Goal: Navigation & Orientation: Find specific page/section

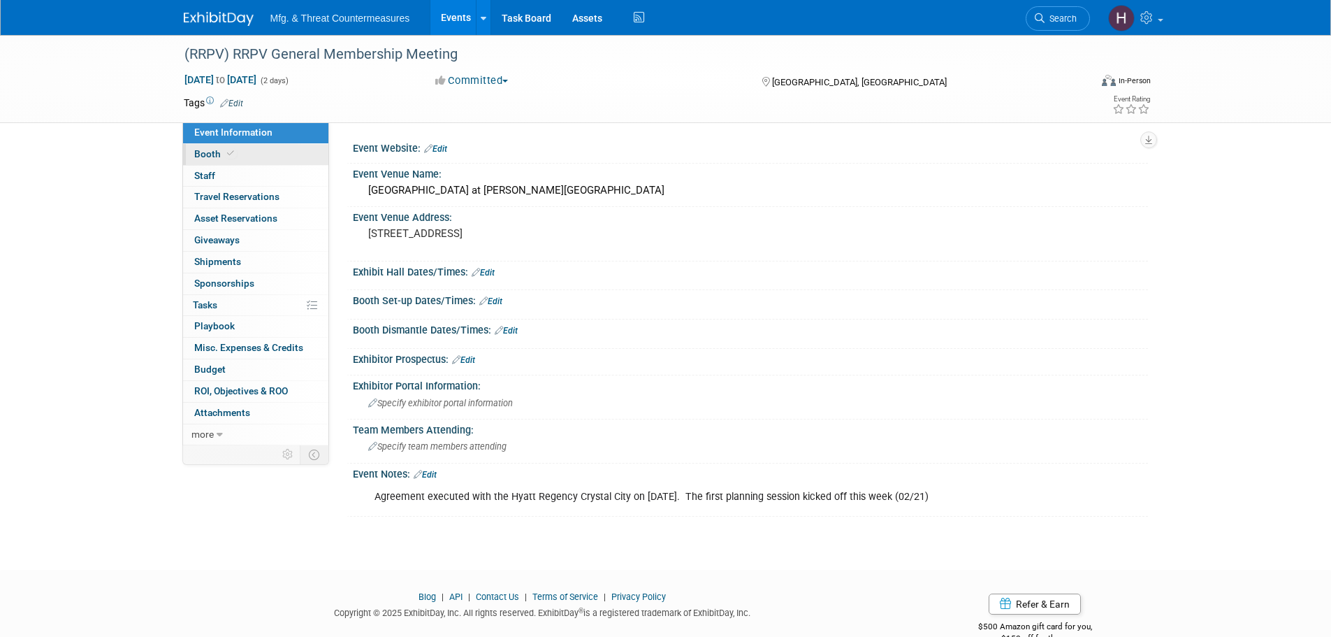
click at [247, 150] on link "Booth" at bounding box center [255, 154] width 145 height 21
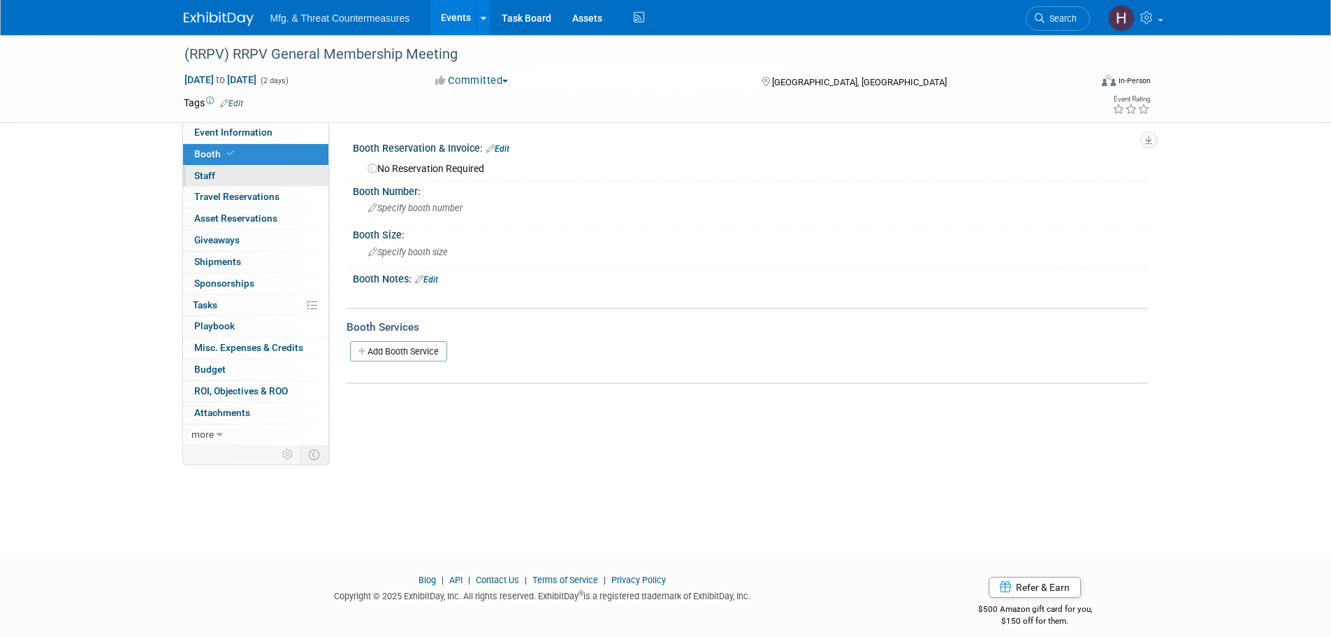
click at [234, 173] on link "0 Staff 0" at bounding box center [255, 176] width 145 height 21
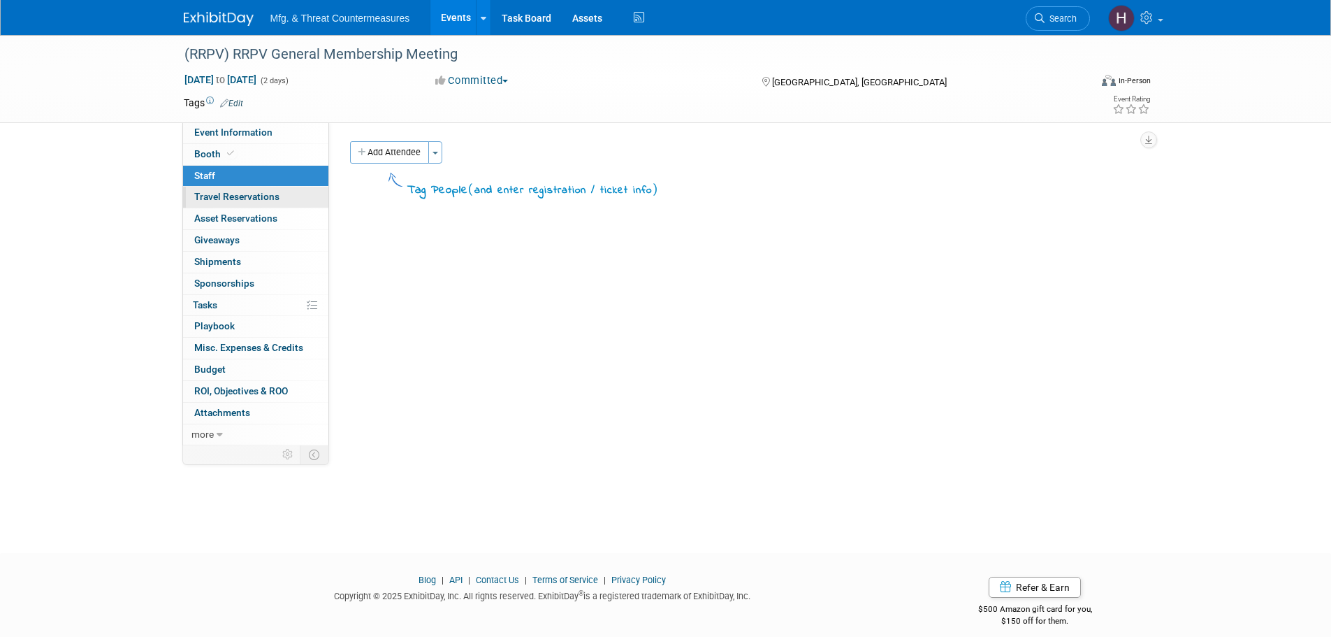
click at [224, 203] on link "0 Travel Reservations 0" at bounding box center [255, 197] width 145 height 21
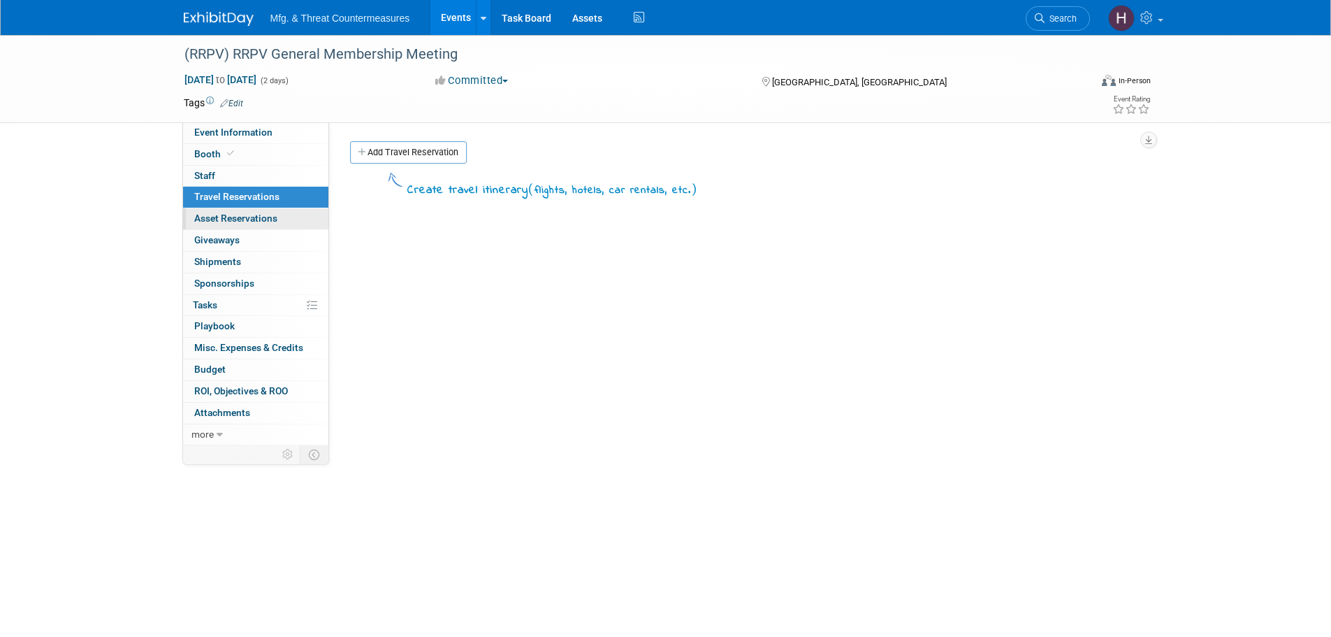
click at [222, 222] on span "Asset Reservations 0" at bounding box center [235, 217] width 83 height 11
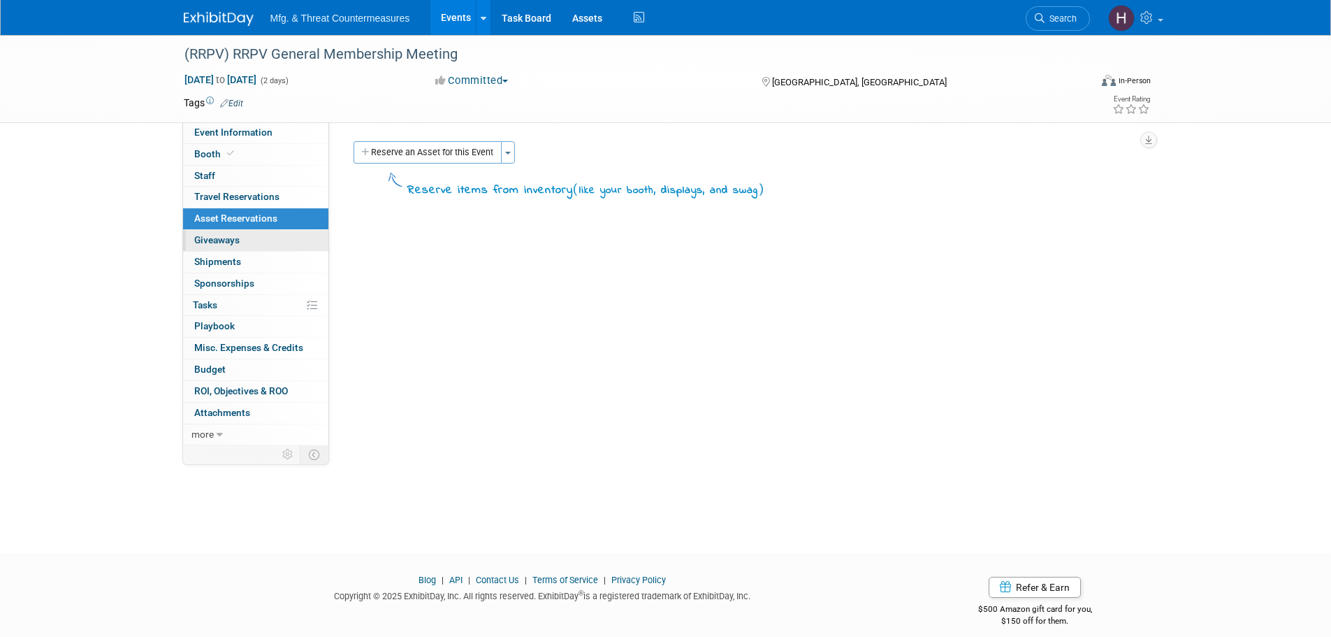
click at [219, 238] on span "Giveaways 0" at bounding box center [216, 239] width 45 height 11
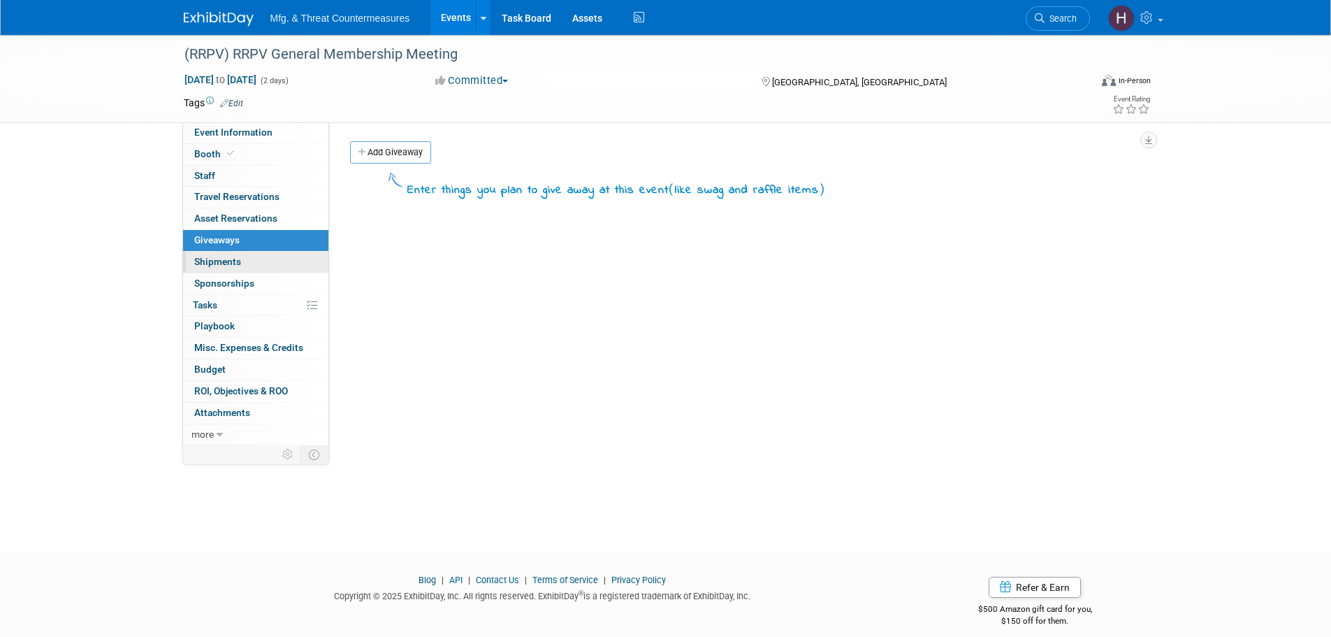
click at [209, 257] on span "Shipments 0" at bounding box center [217, 261] width 47 height 11
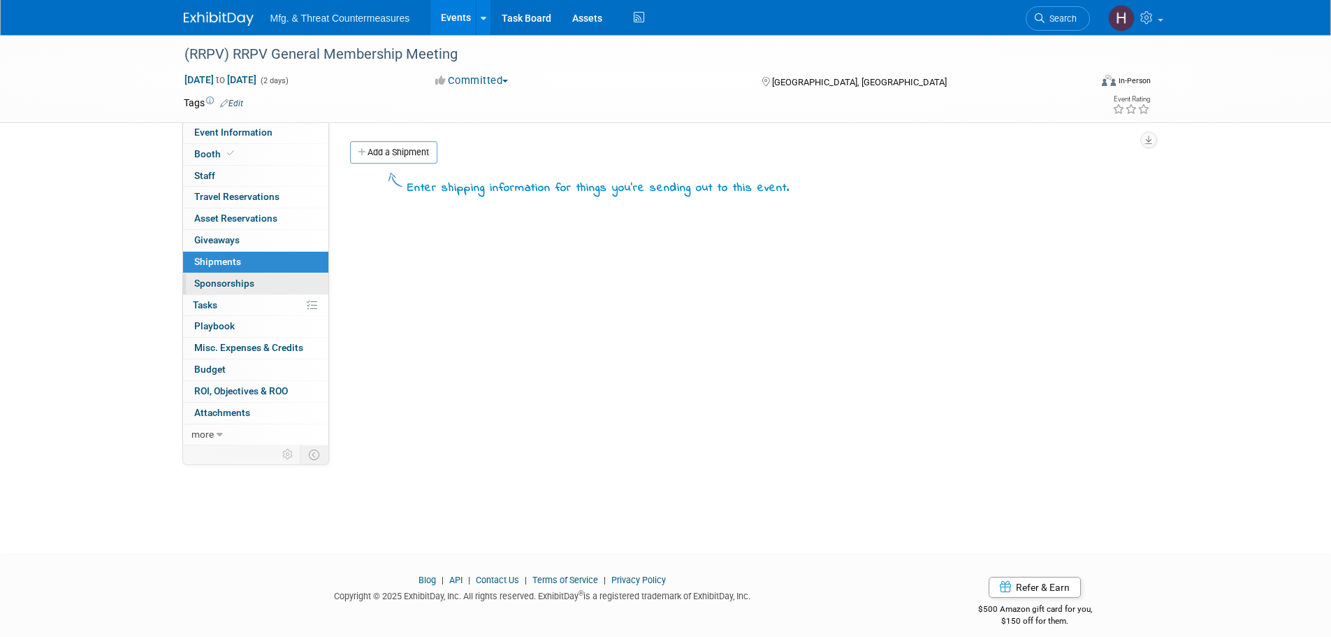
click at [212, 284] on span "Sponsorships 0" at bounding box center [224, 282] width 60 height 11
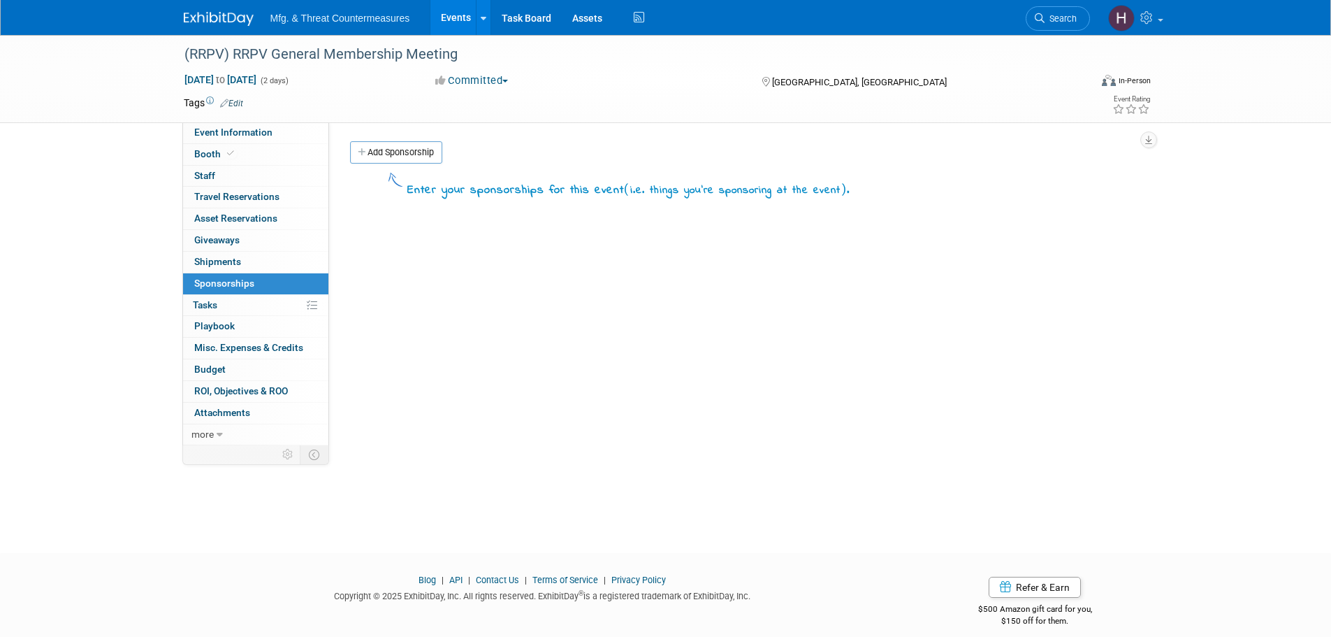
click at [212, 306] on span "Tasks 0%" at bounding box center [205, 304] width 24 height 11
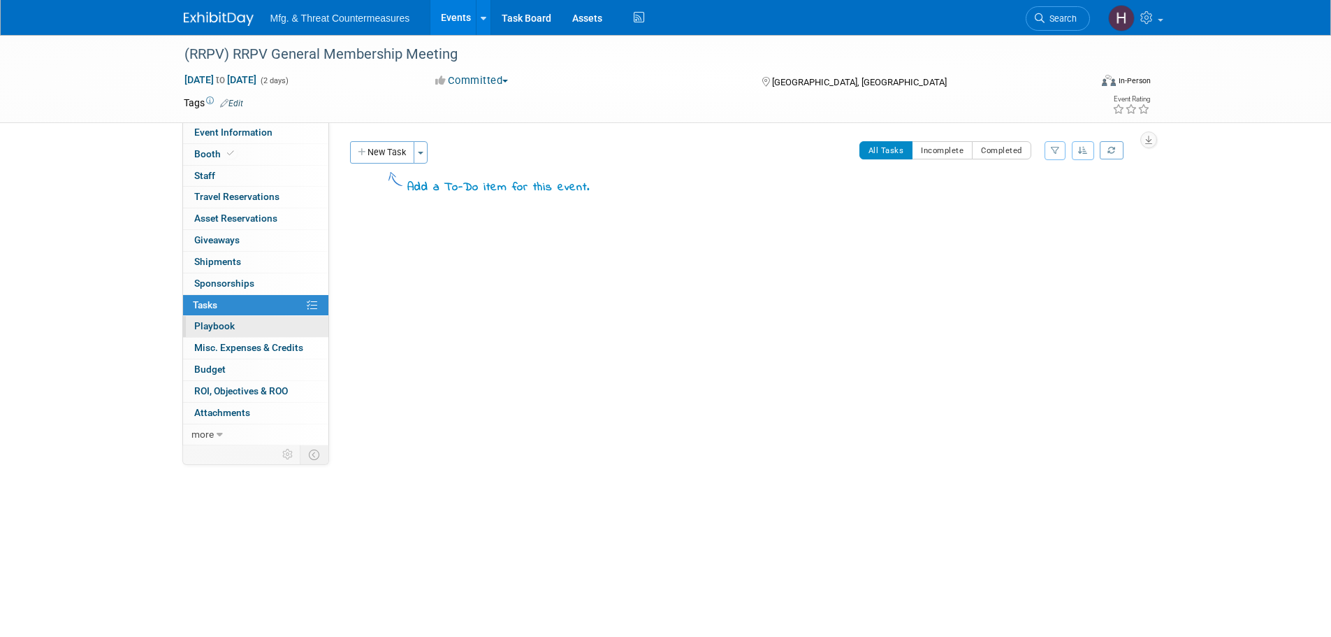
click at [210, 321] on span "Playbook 0" at bounding box center [214, 325] width 41 height 11
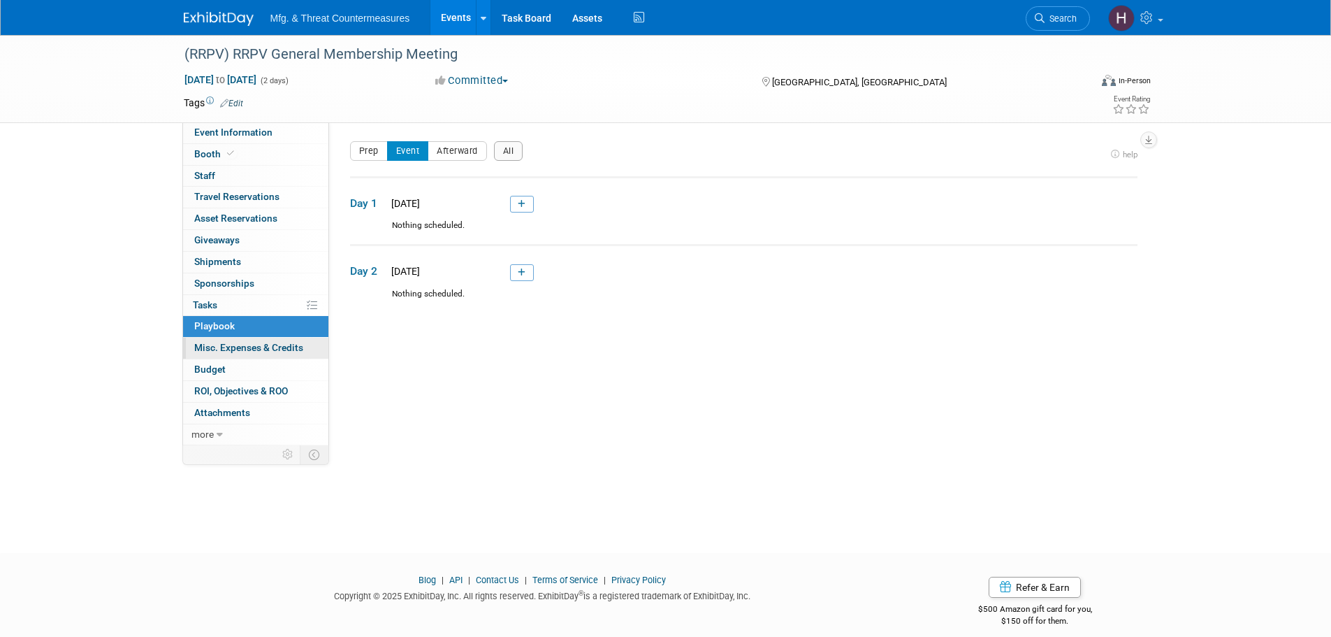
click at [210, 348] on span "Misc. Expenses & Credits 0" at bounding box center [248, 347] width 109 height 11
click at [0, 0] on div at bounding box center [0, 0] width 0 height 0
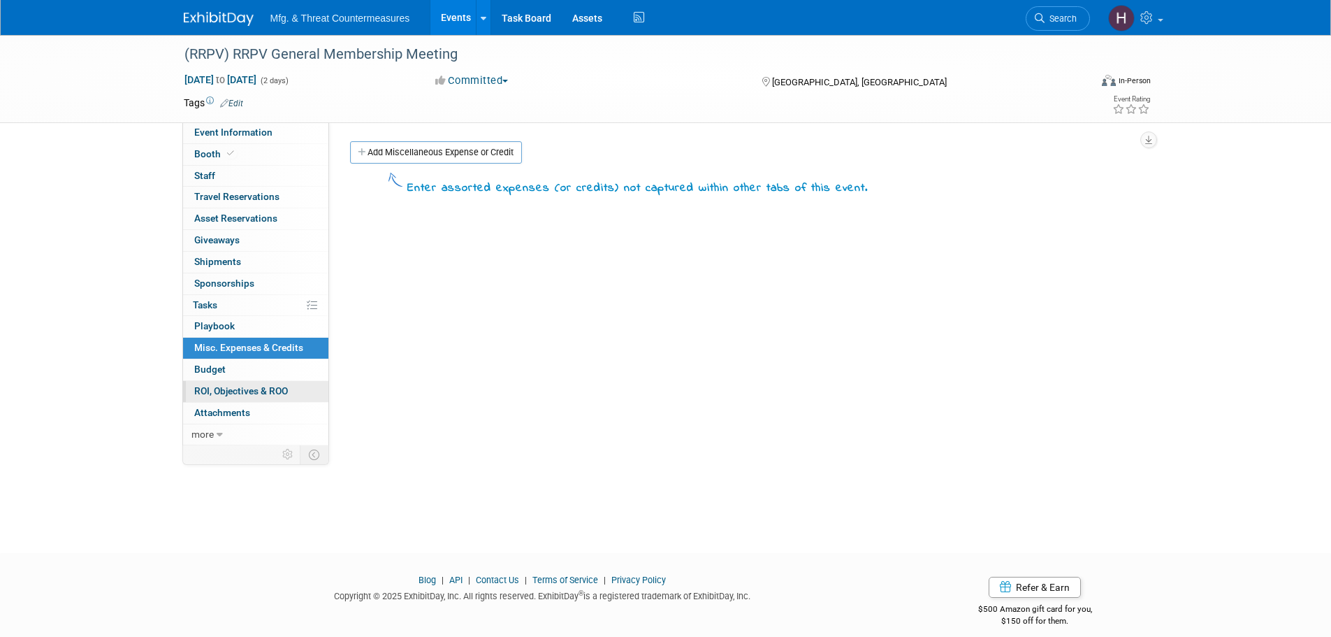
click at [212, 381] on link "0 ROI, Objectives & ROO 0" at bounding box center [255, 391] width 145 height 21
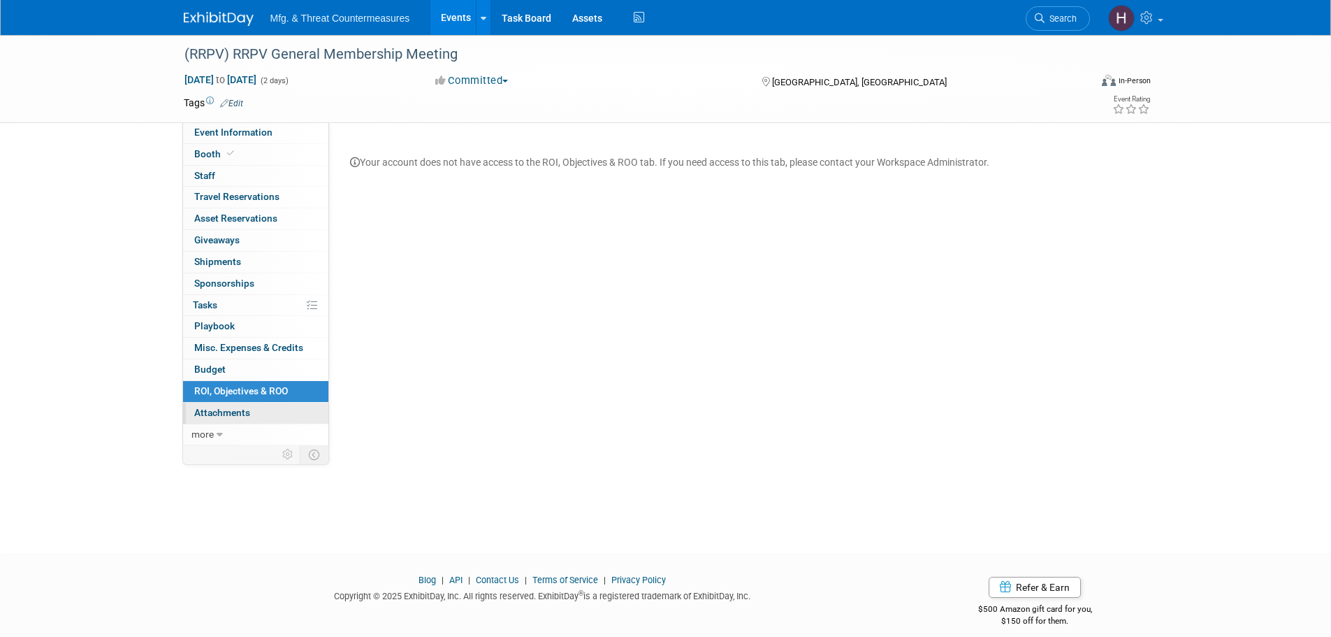
click at [215, 405] on link "0 Attachments 0" at bounding box center [255, 413] width 145 height 21
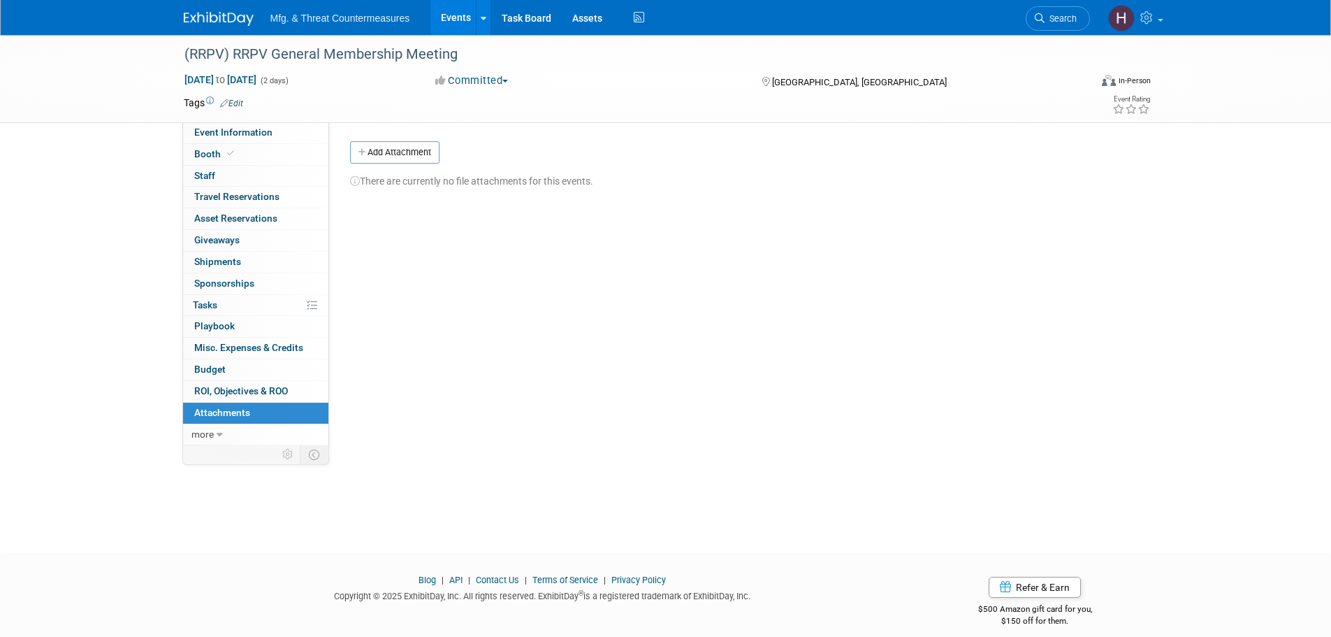
scroll to position [14, 0]
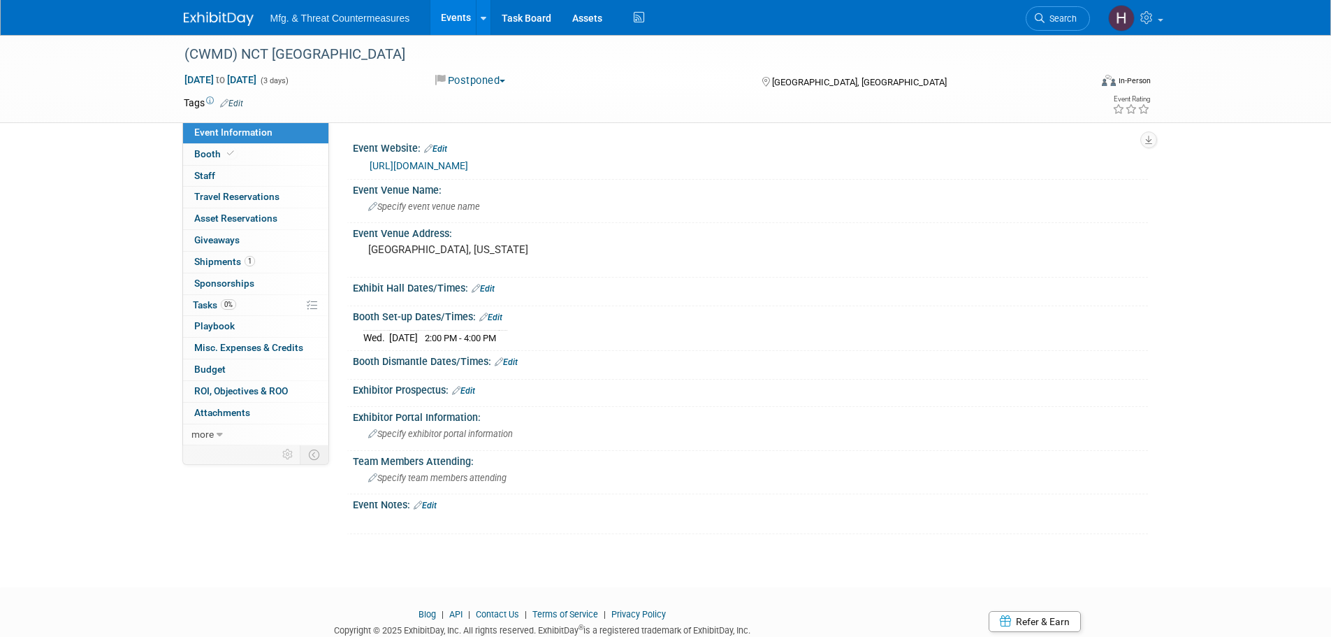
click at [468, 169] on link "https://nct-events.com/nct-usa" at bounding box center [419, 165] width 99 height 11
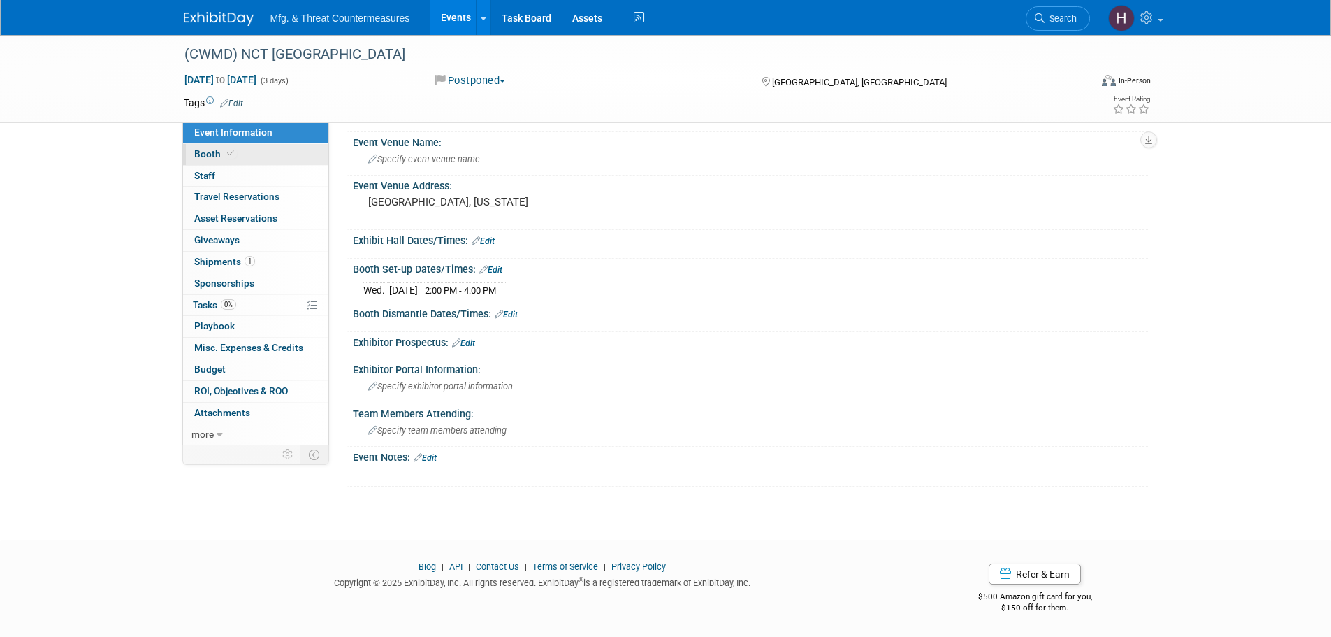
click at [212, 158] on span "Booth" at bounding box center [215, 153] width 43 height 11
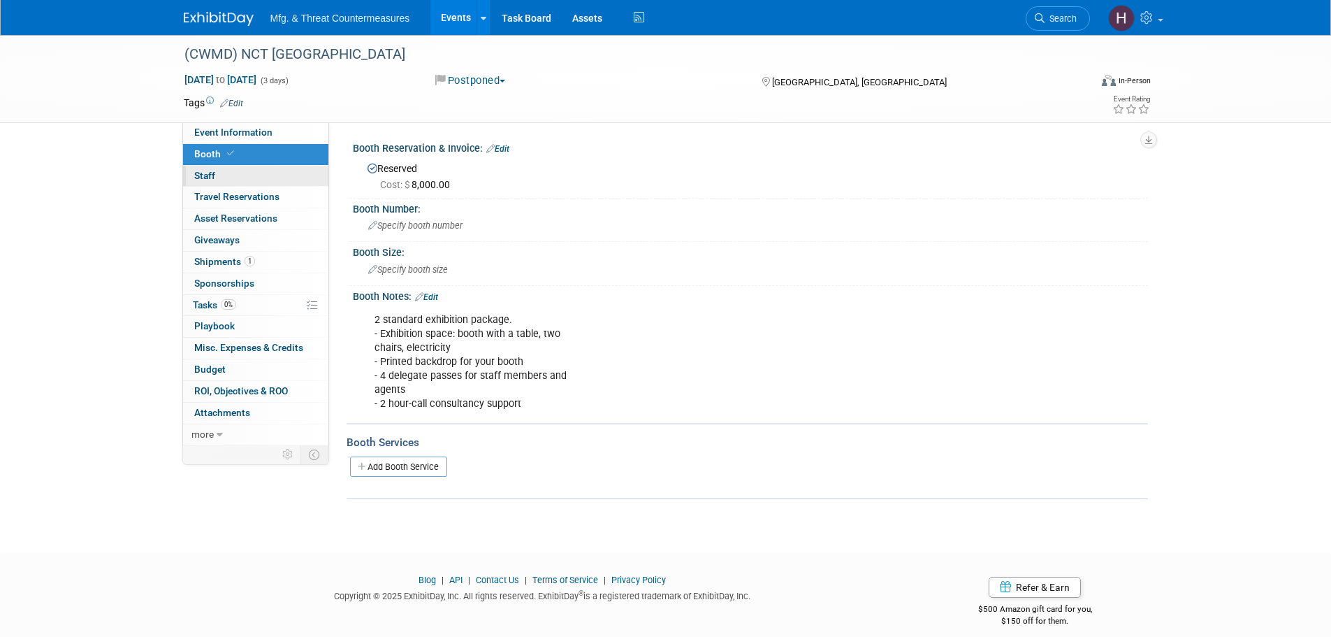
click at [203, 179] on span "Staff 0" at bounding box center [204, 175] width 21 height 11
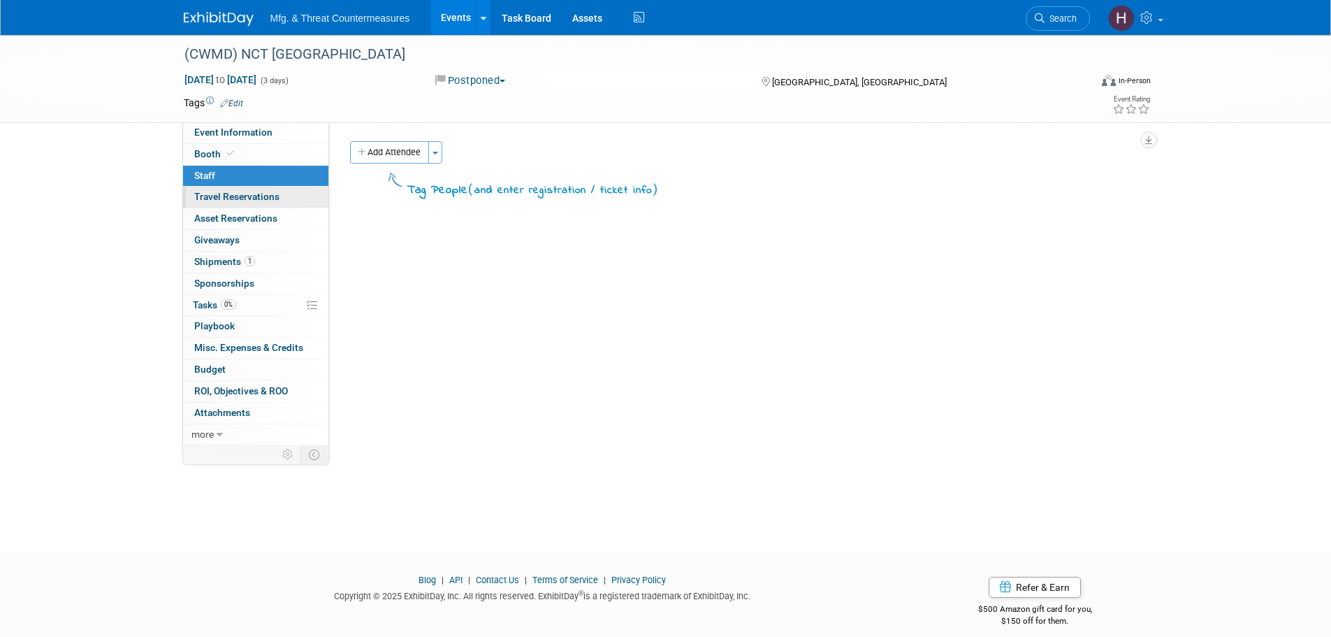
click at [210, 201] on span "Travel Reservations 0" at bounding box center [236, 196] width 85 height 11
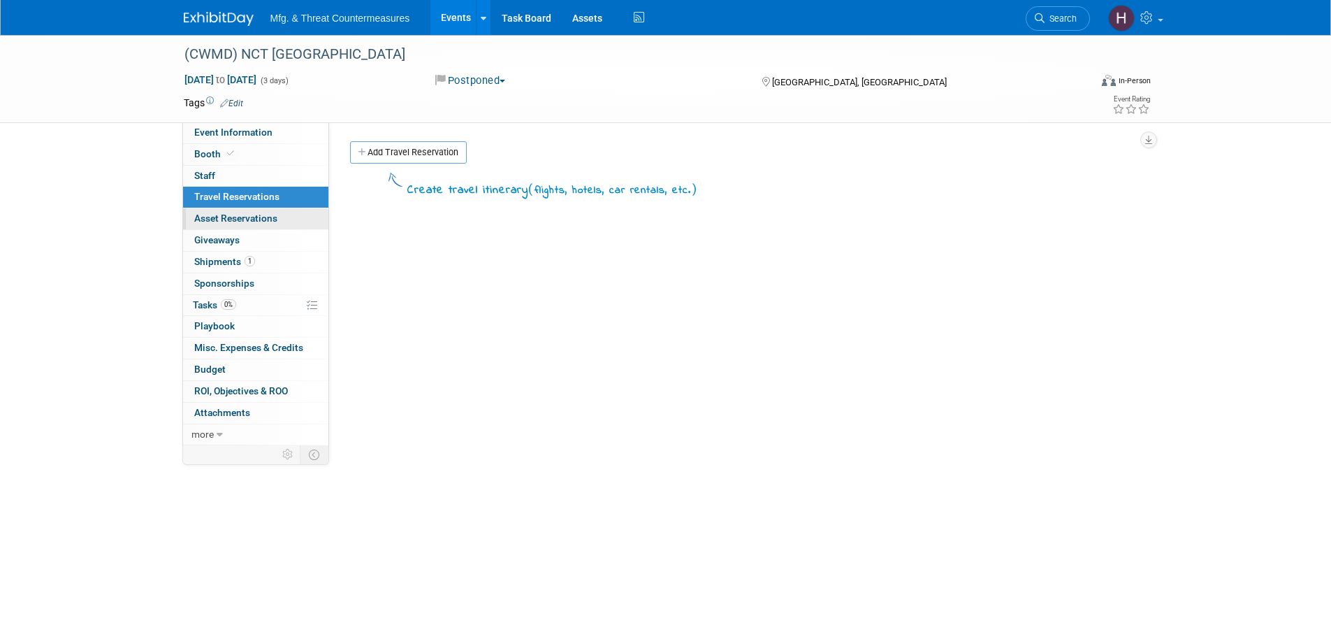
click at [222, 224] on link "0 Asset Reservations 0" at bounding box center [255, 218] width 145 height 21
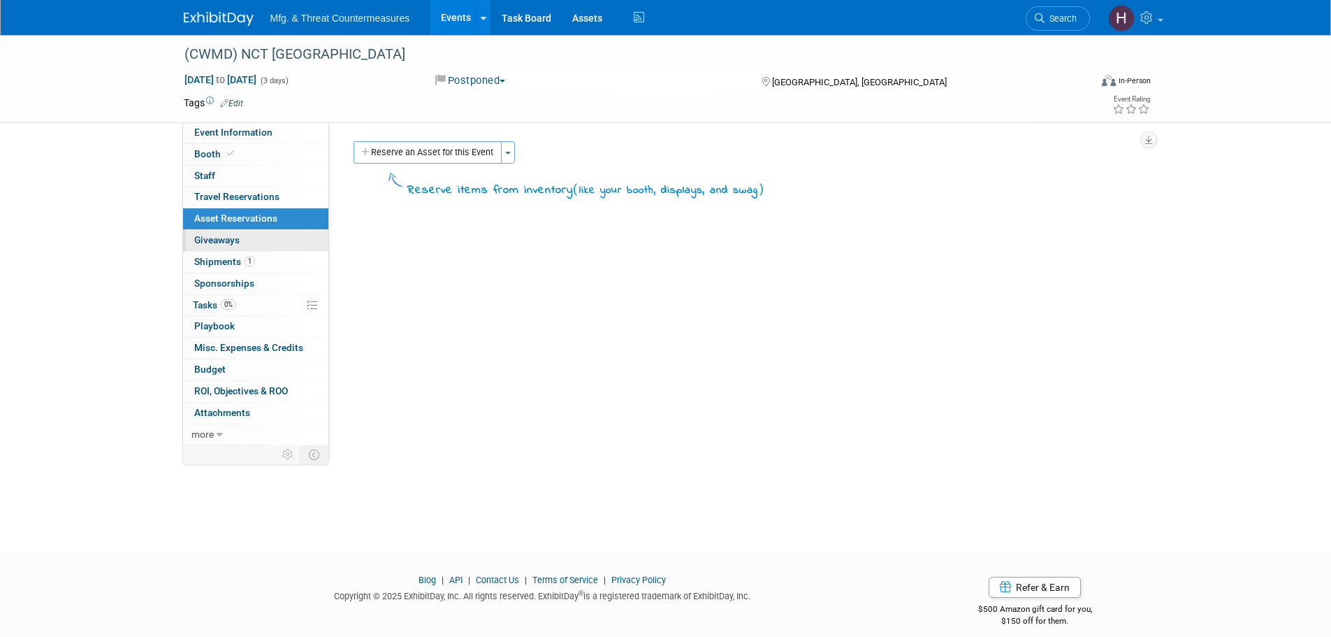
click at [227, 244] on span "Giveaways 0" at bounding box center [216, 239] width 45 height 11
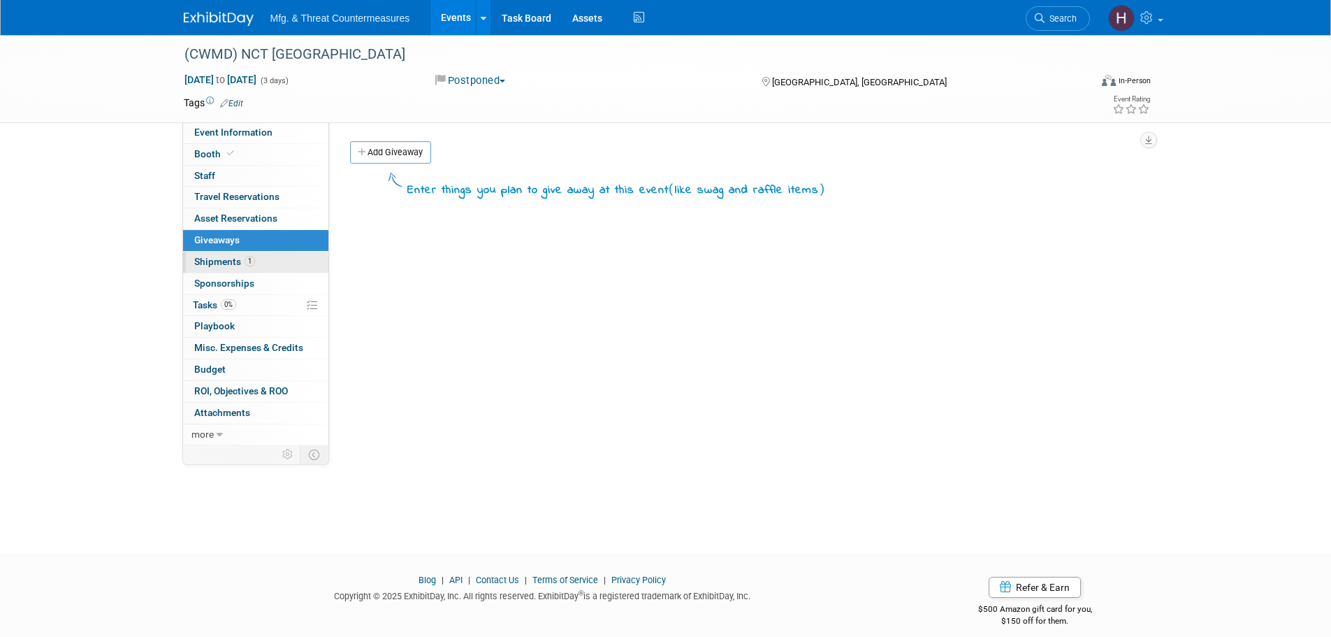
click at [227, 263] on span "Shipments 1" at bounding box center [224, 261] width 61 height 11
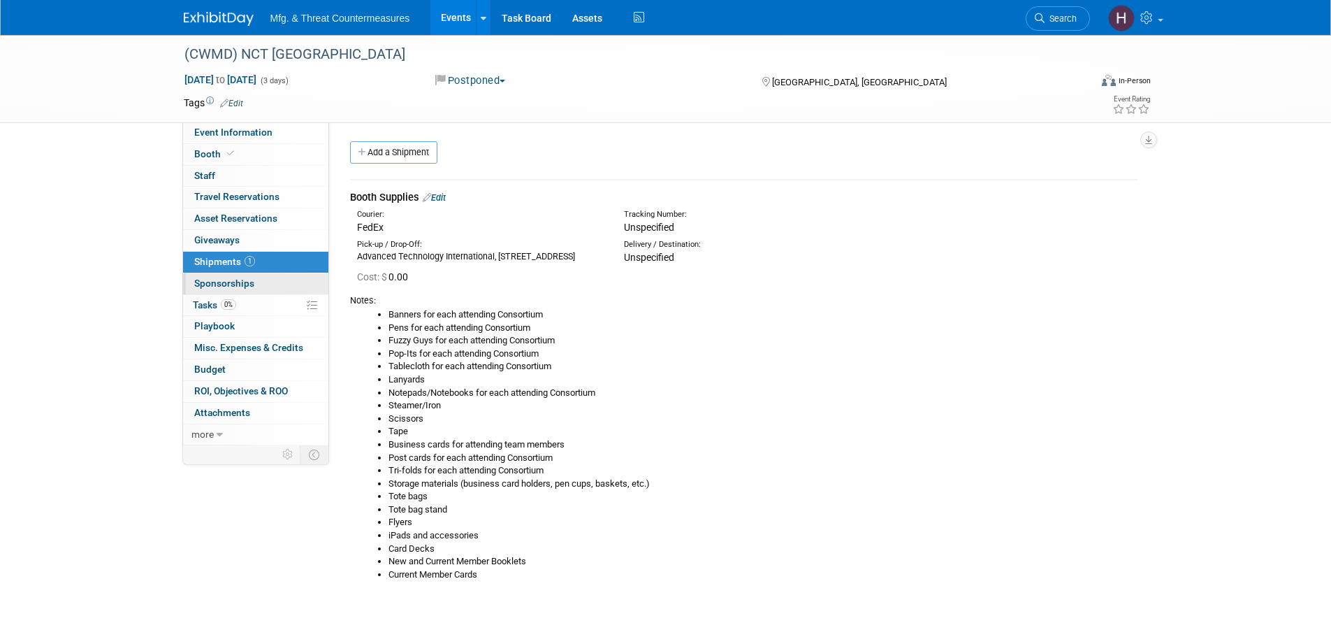
click at [217, 290] on link "0 Sponsorships 0" at bounding box center [255, 283] width 145 height 21
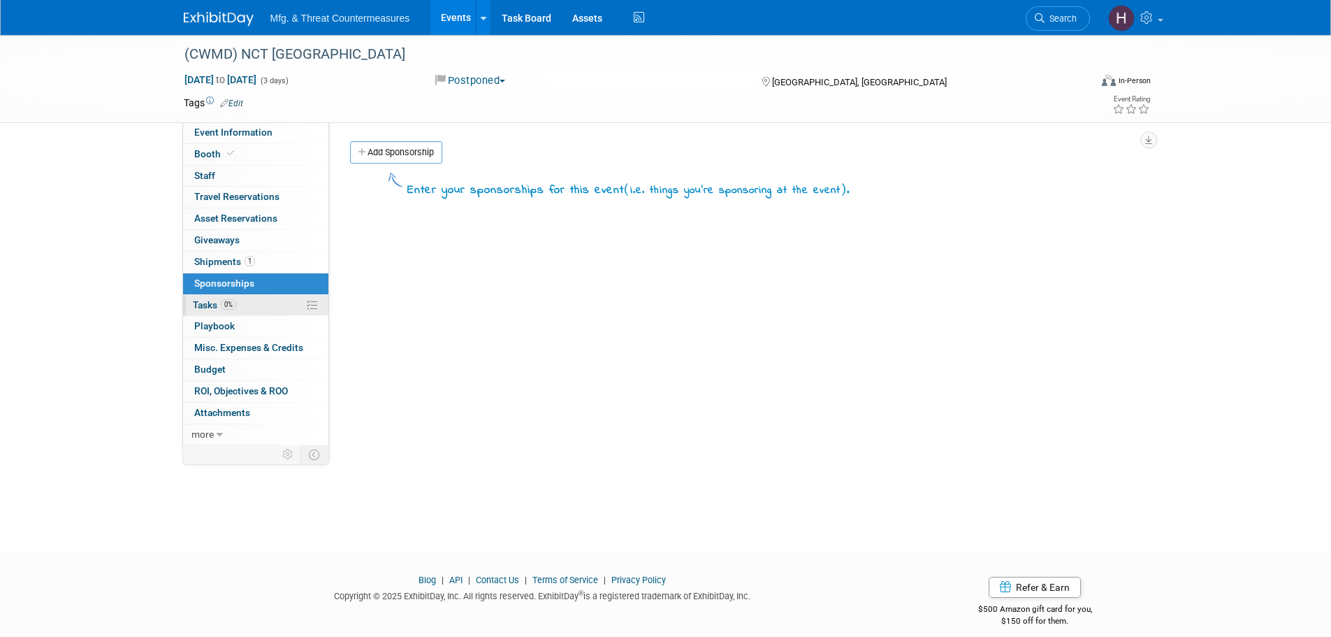
click at [215, 306] on span "Tasks 0%" at bounding box center [214, 304] width 43 height 11
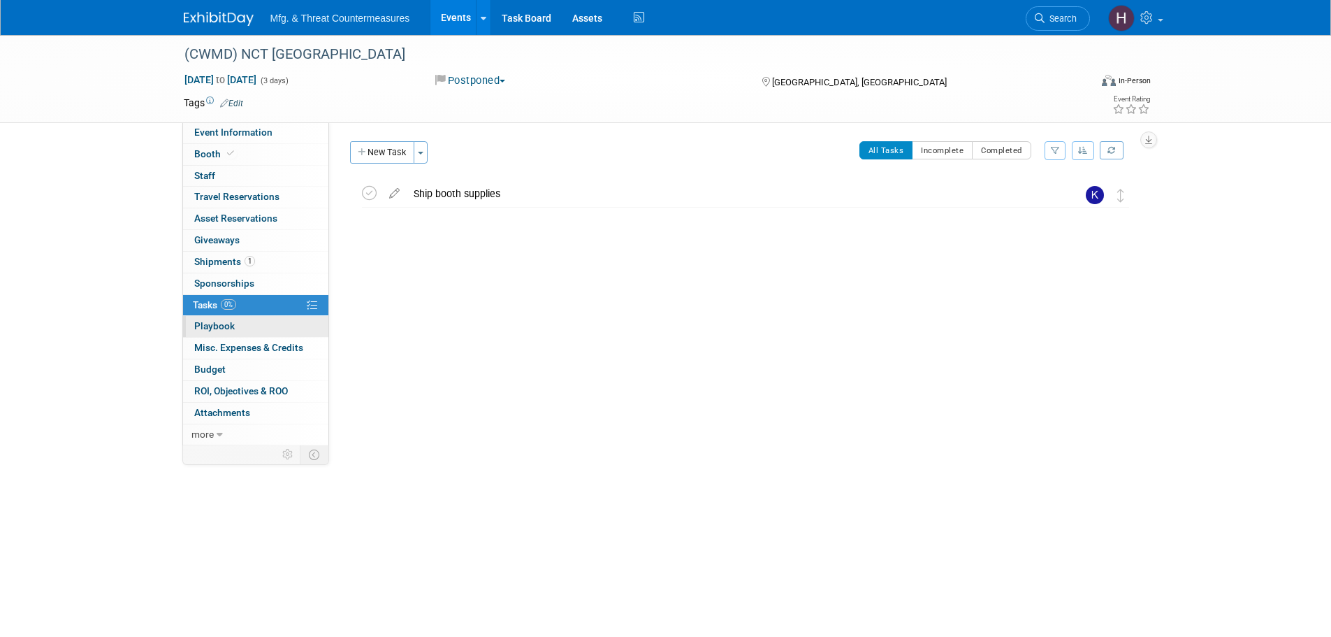
click at [223, 331] on span "Playbook 0" at bounding box center [214, 325] width 41 height 11
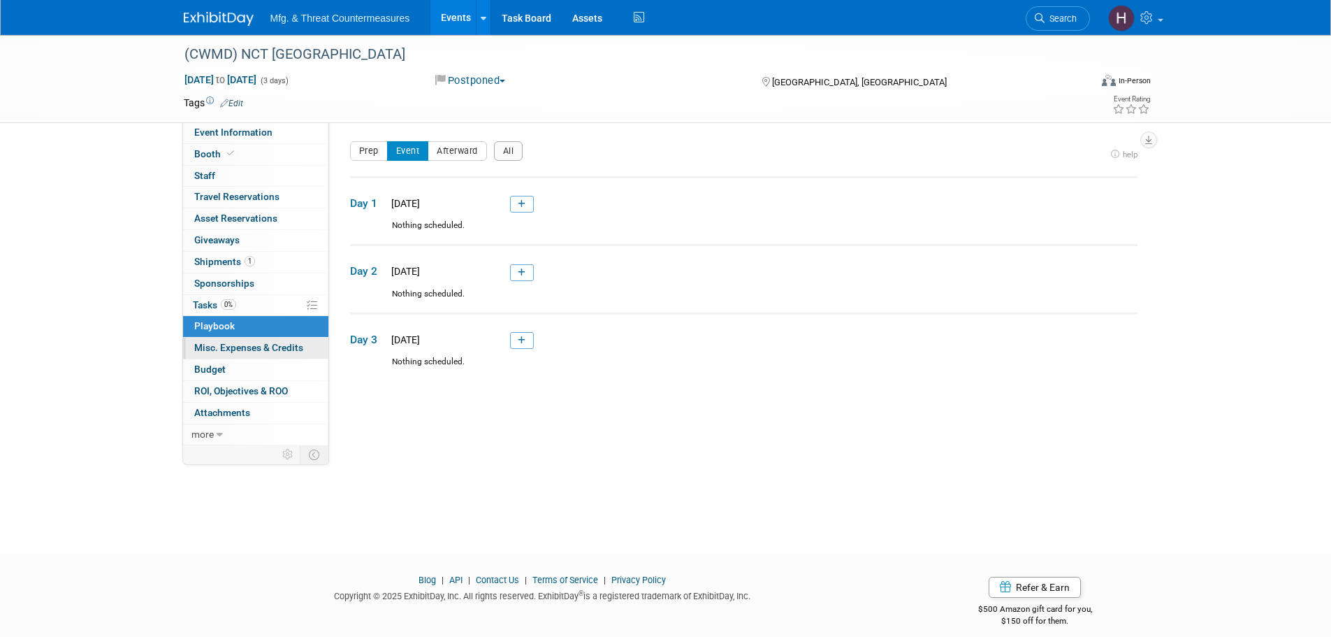
click at [247, 349] on span "Misc. Expenses & Credits 0" at bounding box center [248, 347] width 109 height 11
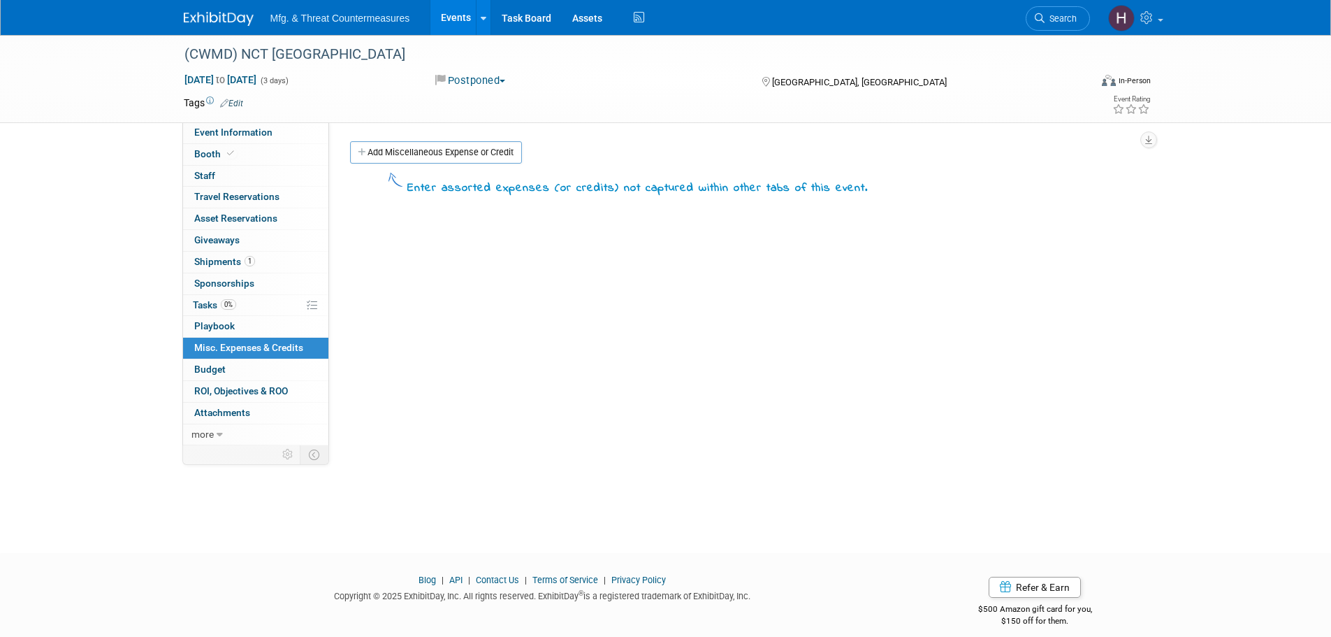
click at [230, 374] on link "Budget" at bounding box center [255, 369] width 145 height 21
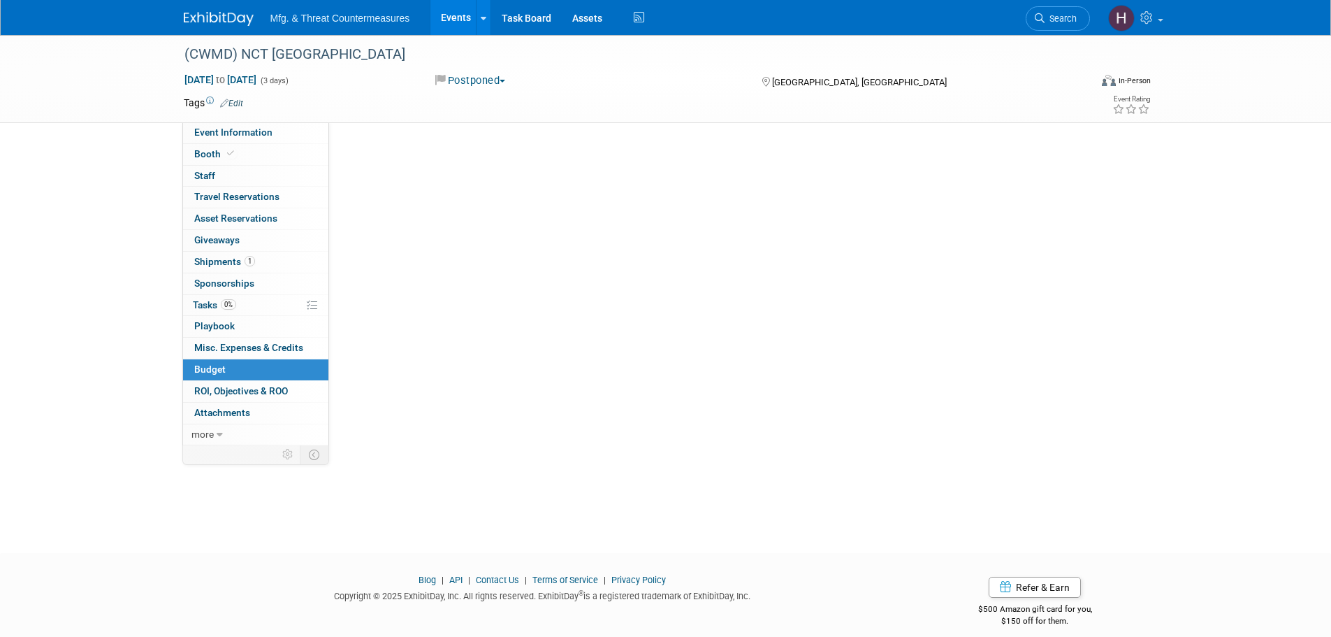
click at [230, 374] on link "Budget" at bounding box center [255, 369] width 145 height 21
click at [245, 398] on link "0 ROI, Objectives & ROO 0" at bounding box center [255, 391] width 145 height 21
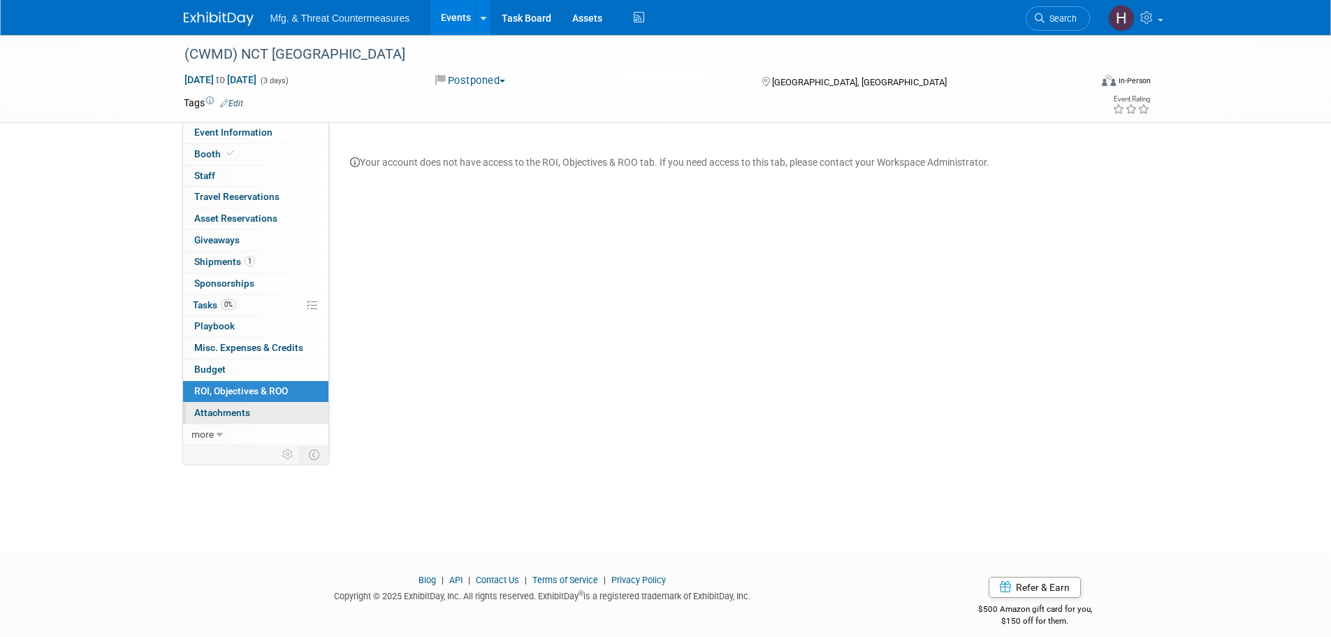
click at [240, 412] on span "Attachments 0" at bounding box center [222, 412] width 56 height 11
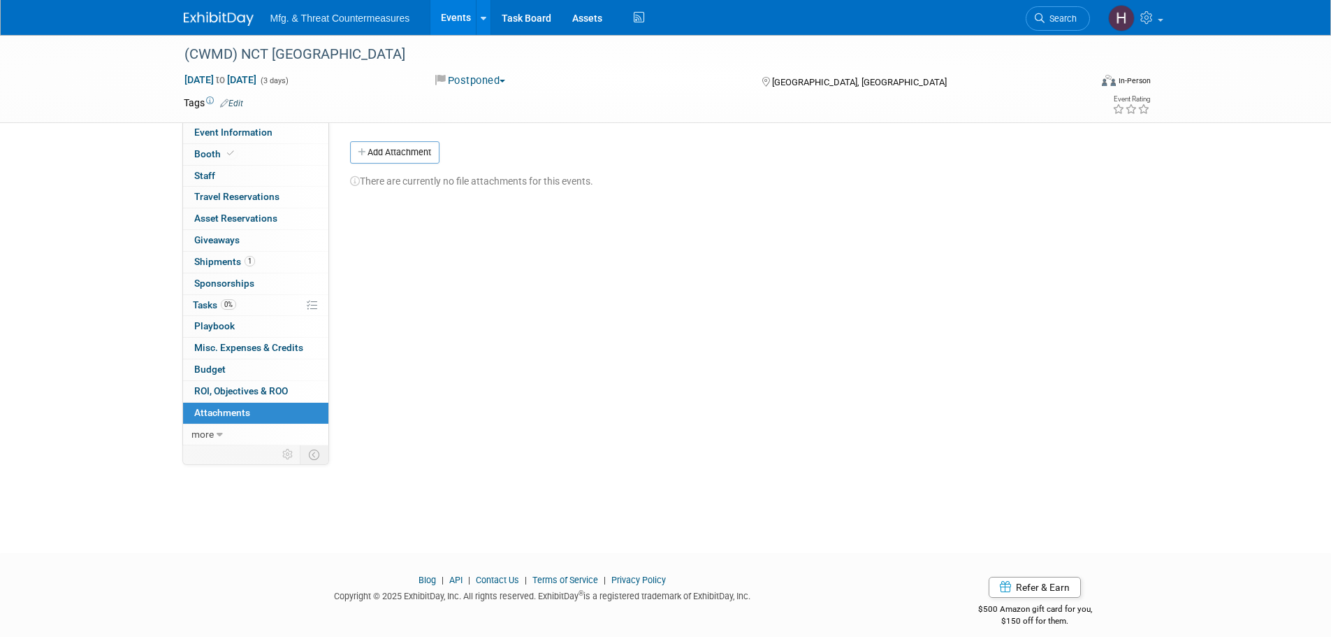
scroll to position [14, 0]
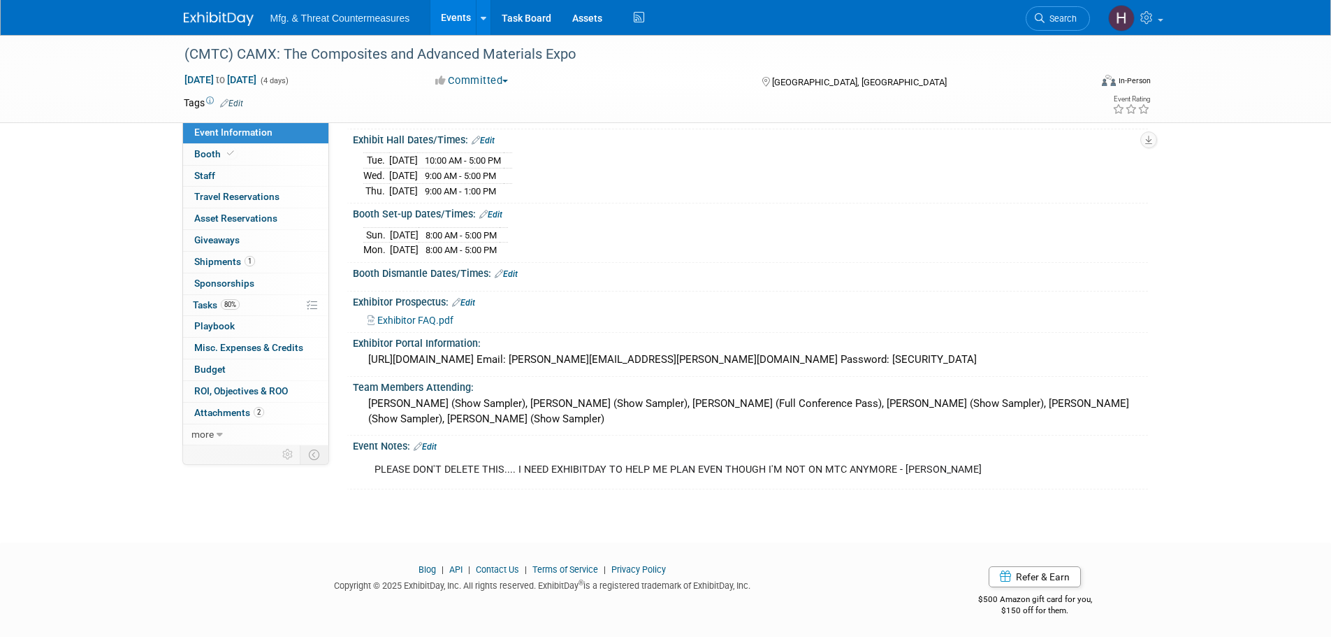
scroll to position [150, 0]
drag, startPoint x: 218, startPoint y: 146, endPoint x: 210, endPoint y: 164, distance: 19.4
click at [217, 147] on link "Booth" at bounding box center [255, 154] width 145 height 21
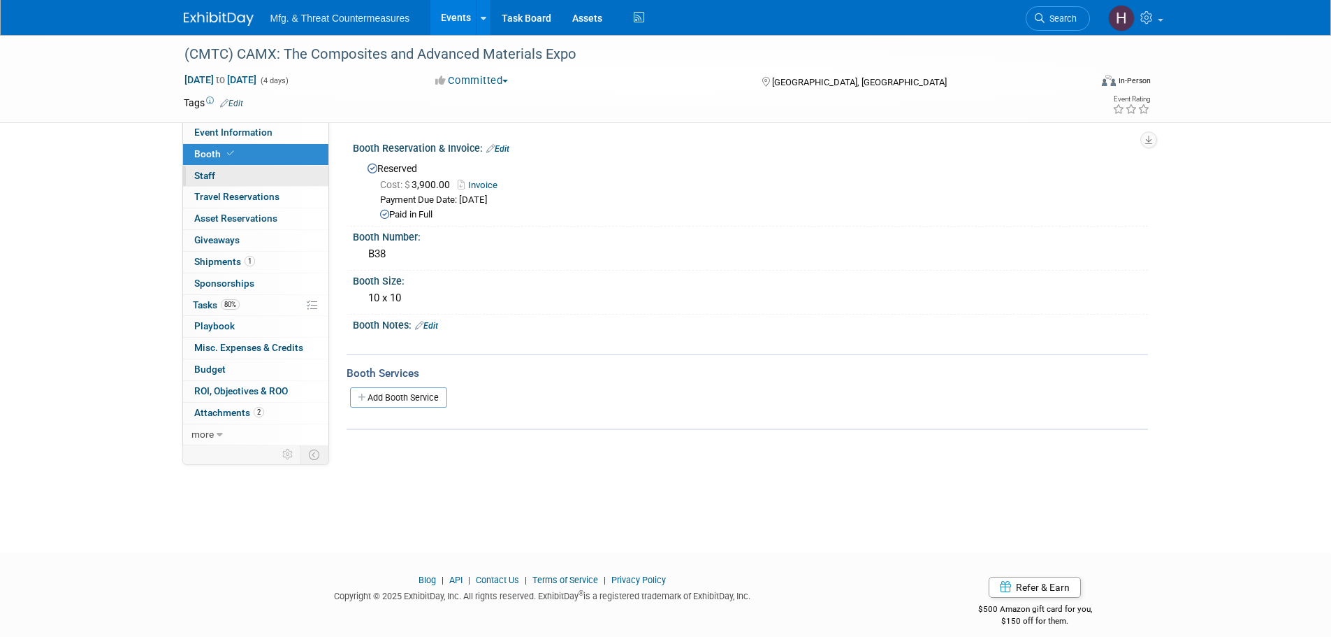
click at [209, 173] on span "Staff 0" at bounding box center [204, 175] width 21 height 11
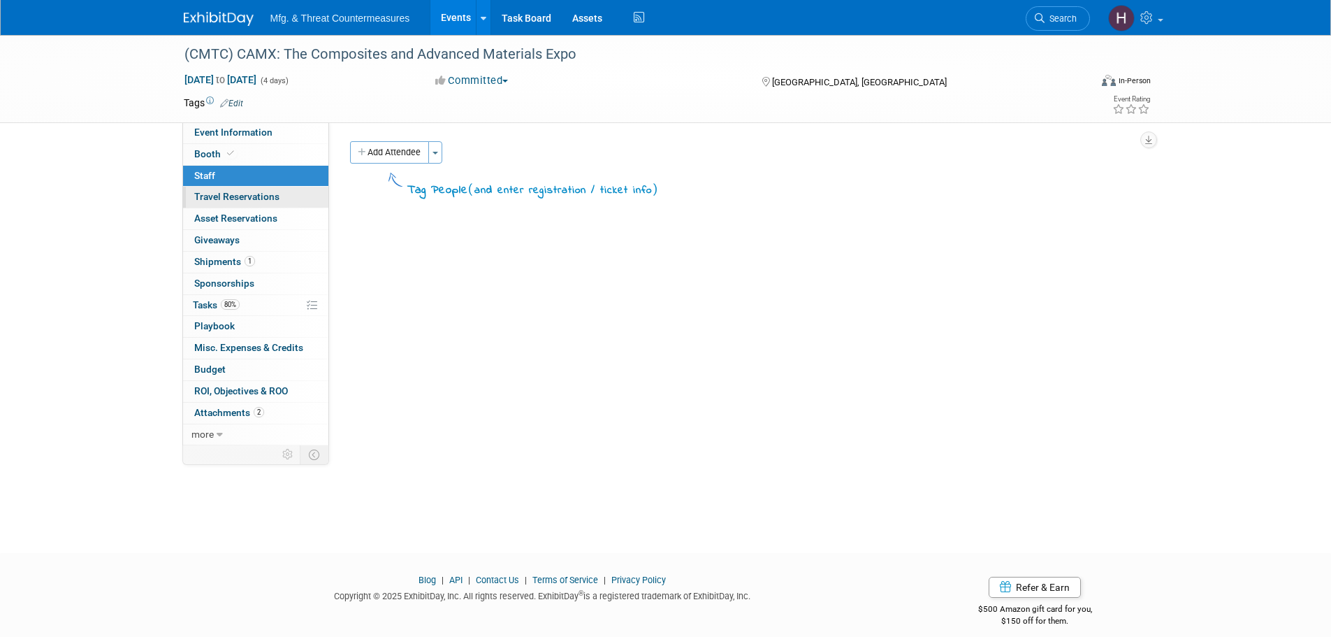
click at [210, 202] on span "Travel Reservations 0" at bounding box center [236, 196] width 85 height 11
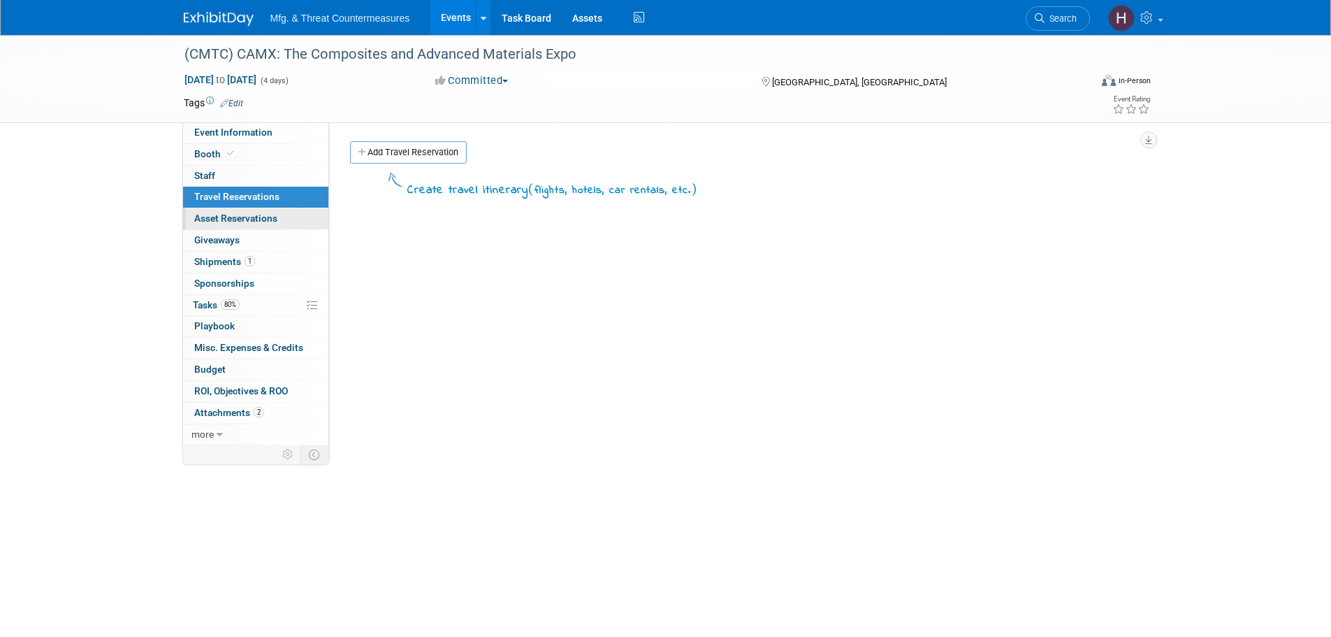
click at [213, 219] on span "Asset Reservations 0" at bounding box center [235, 217] width 83 height 11
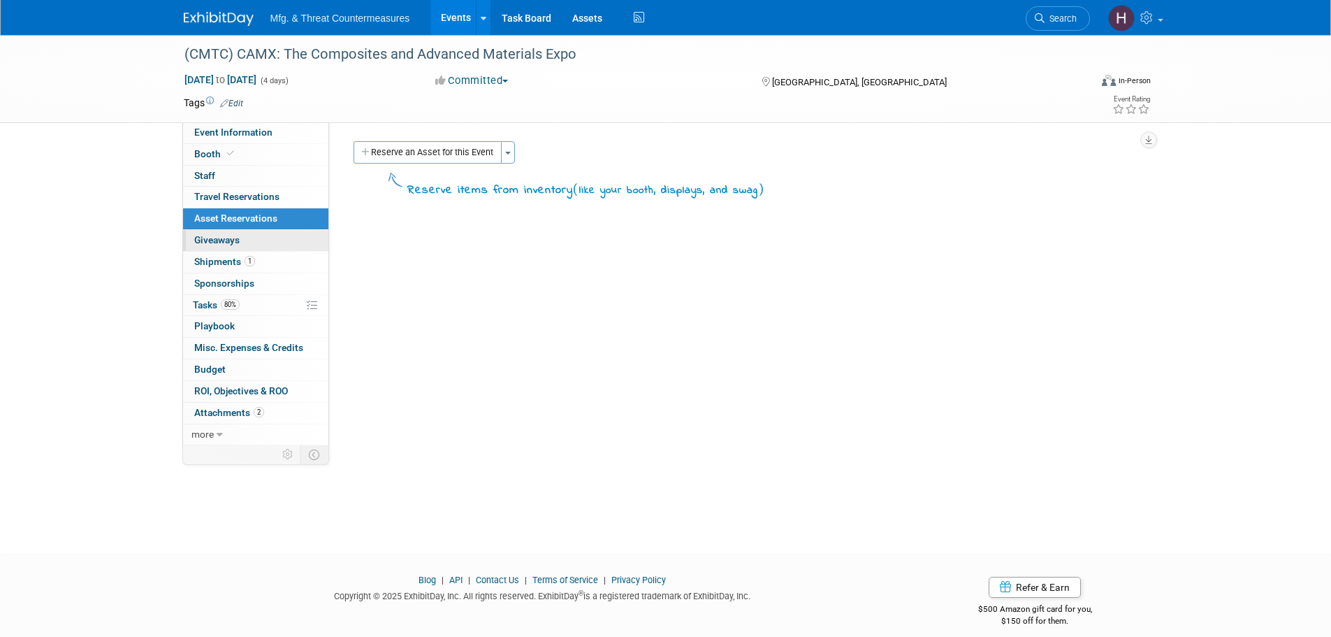
click at [215, 247] on link "0 Giveaways 0" at bounding box center [255, 240] width 145 height 21
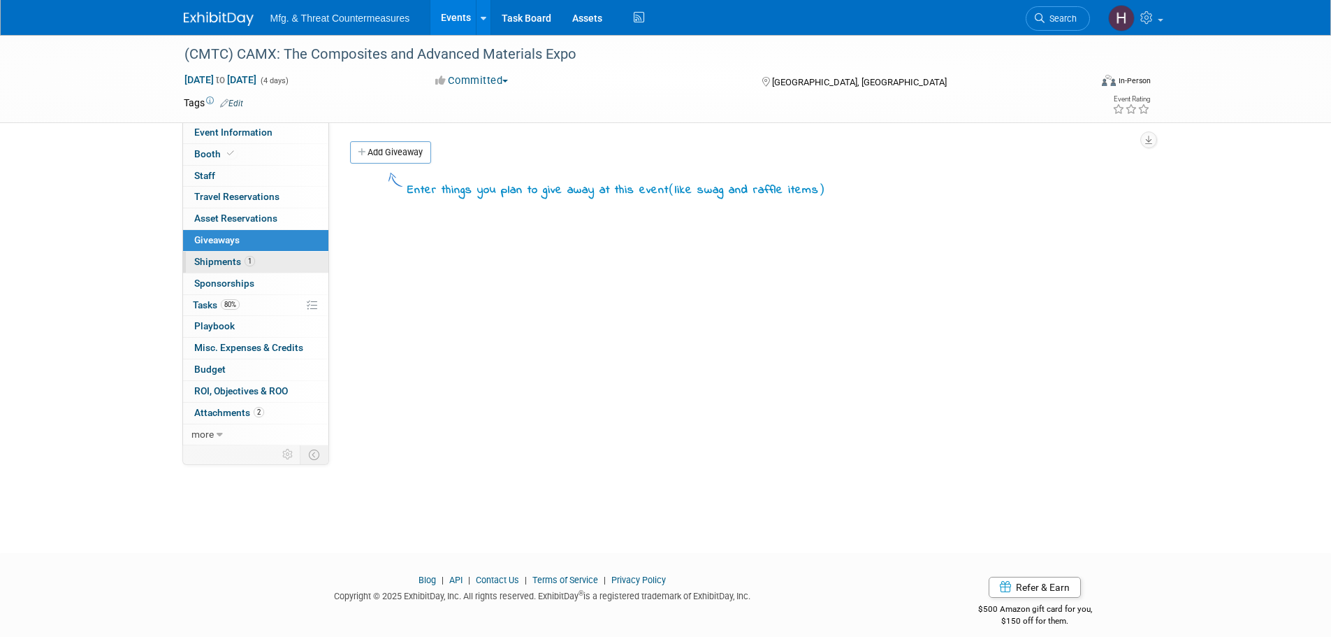
click at [218, 262] on span "Shipments 1" at bounding box center [224, 261] width 61 height 11
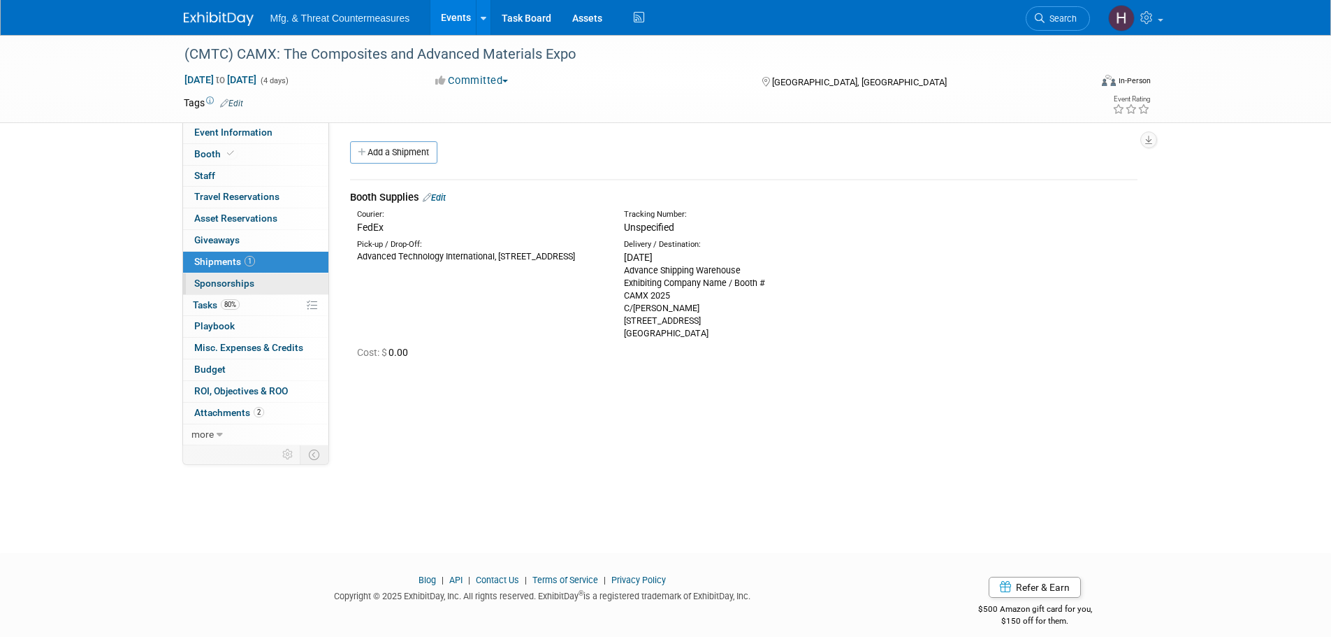
click at [224, 274] on link "0 Sponsorships 0" at bounding box center [255, 283] width 145 height 21
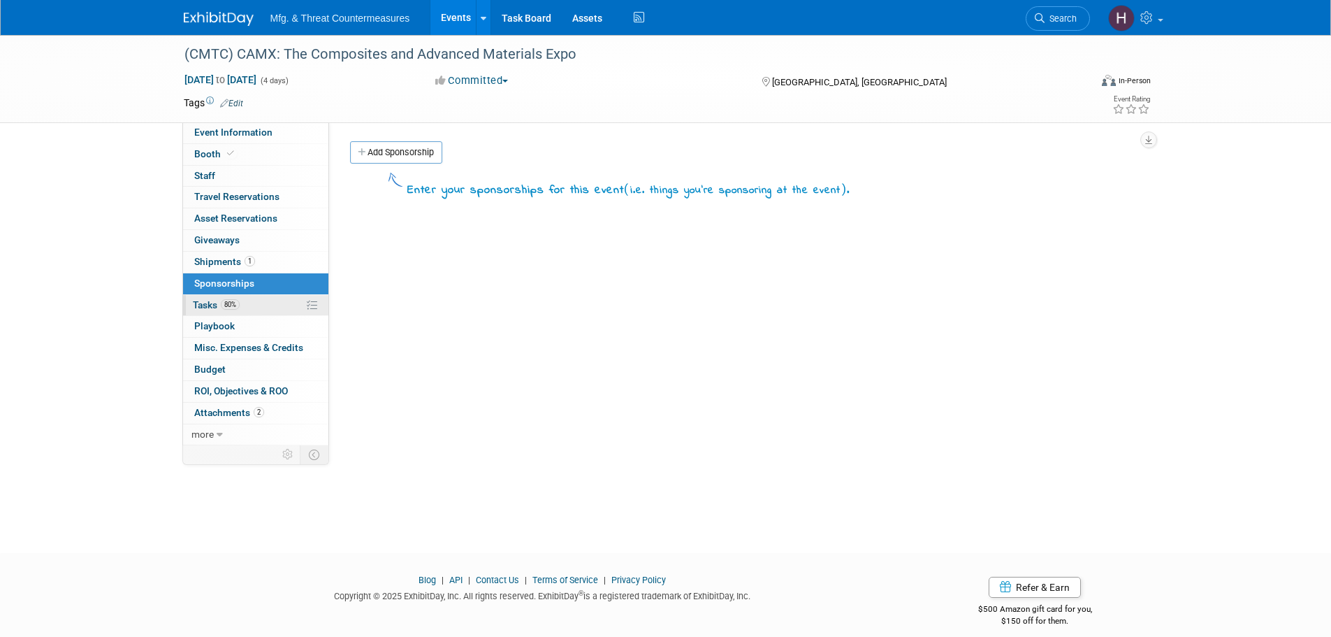
click at [225, 298] on link "80% Tasks 80%" at bounding box center [255, 305] width 145 height 21
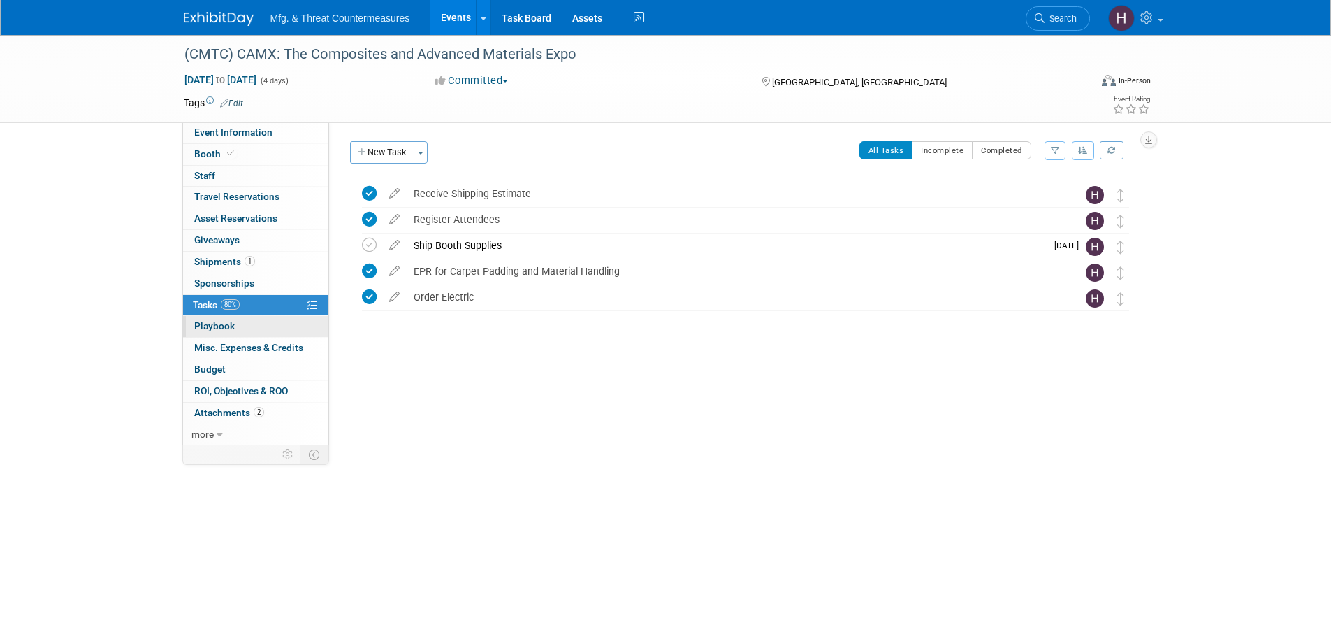
click at [225, 327] on span "Playbook 0" at bounding box center [214, 325] width 41 height 11
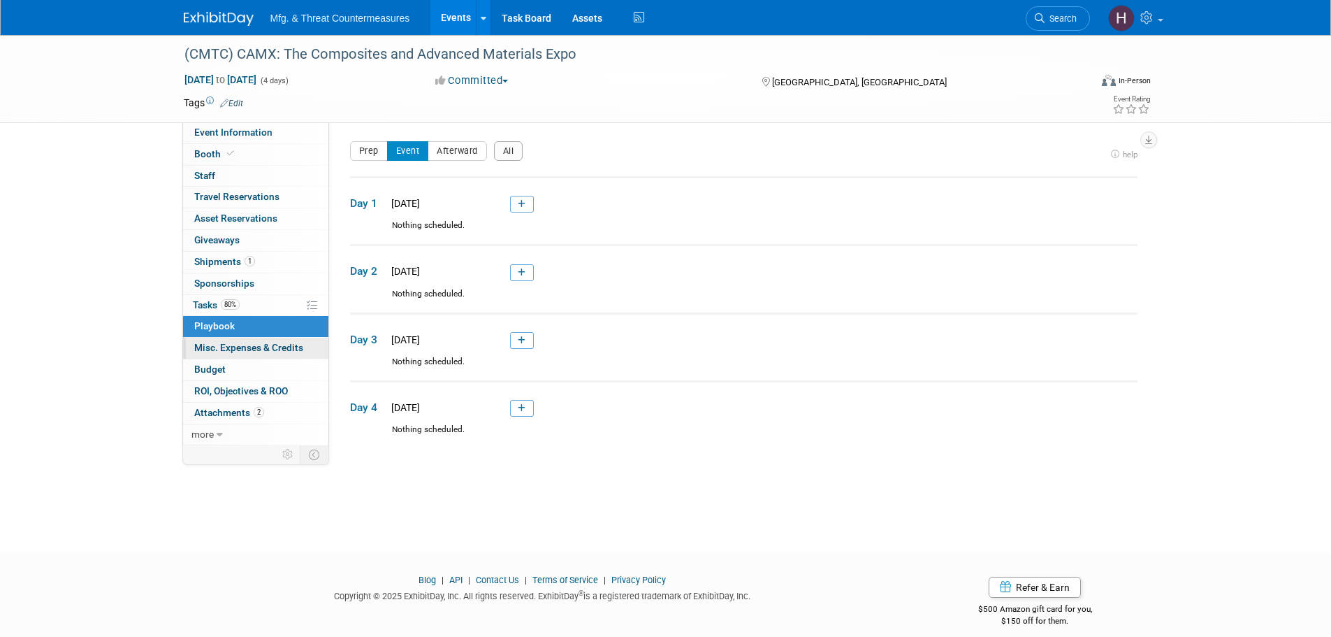
click at [234, 352] on span "Misc. Expenses & Credits 0" at bounding box center [248, 347] width 109 height 11
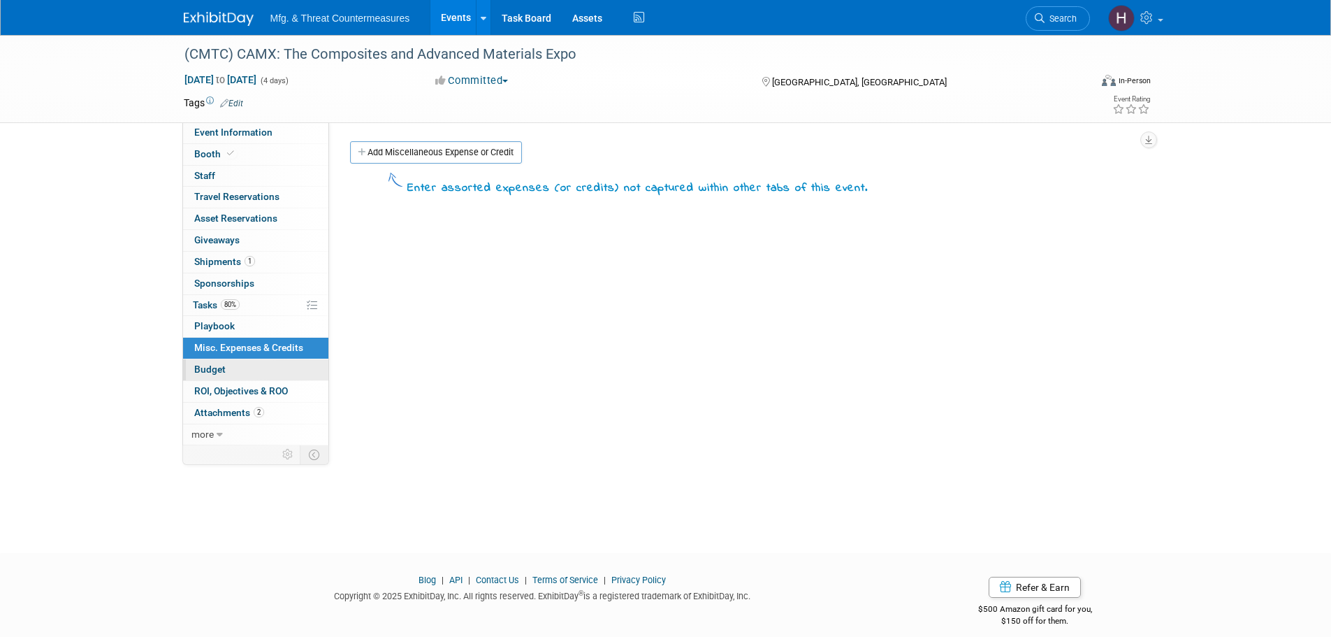
click at [232, 365] on link "Budget" at bounding box center [255, 369] width 145 height 21
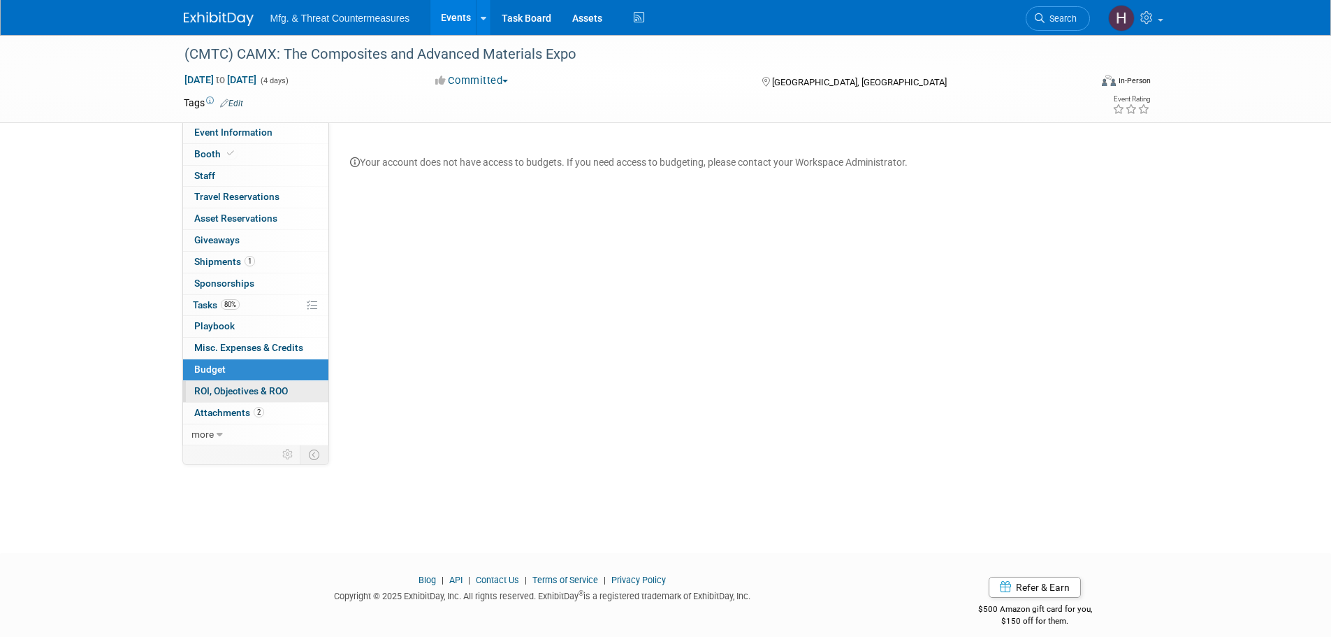
click at [239, 381] on link "0 ROI, Objectives & ROO 0" at bounding box center [255, 391] width 145 height 21
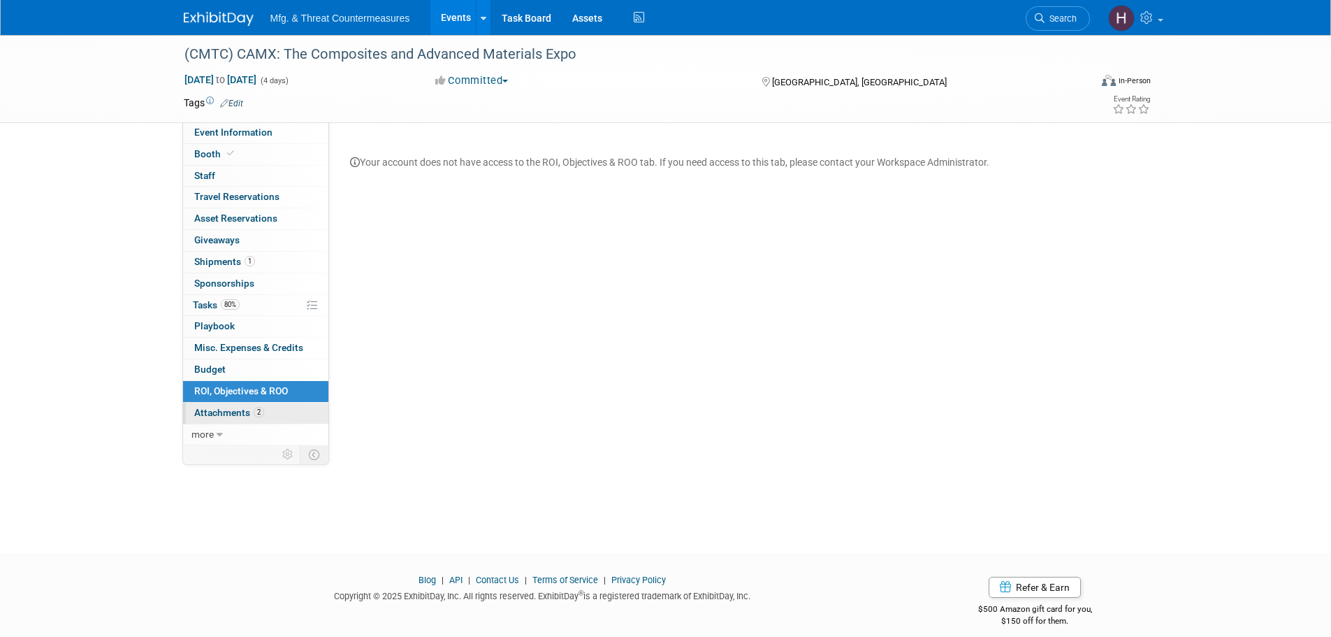
click at [239, 403] on link "2 Attachments 2" at bounding box center [255, 413] width 145 height 21
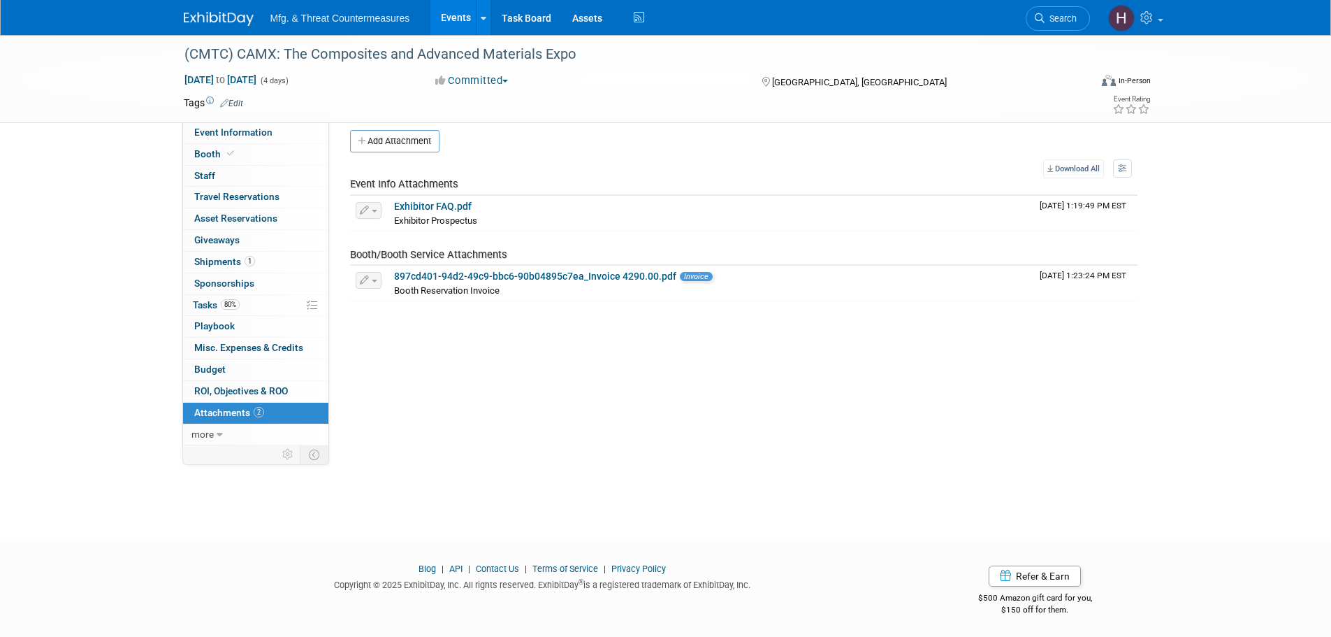
scroll to position [14, 0]
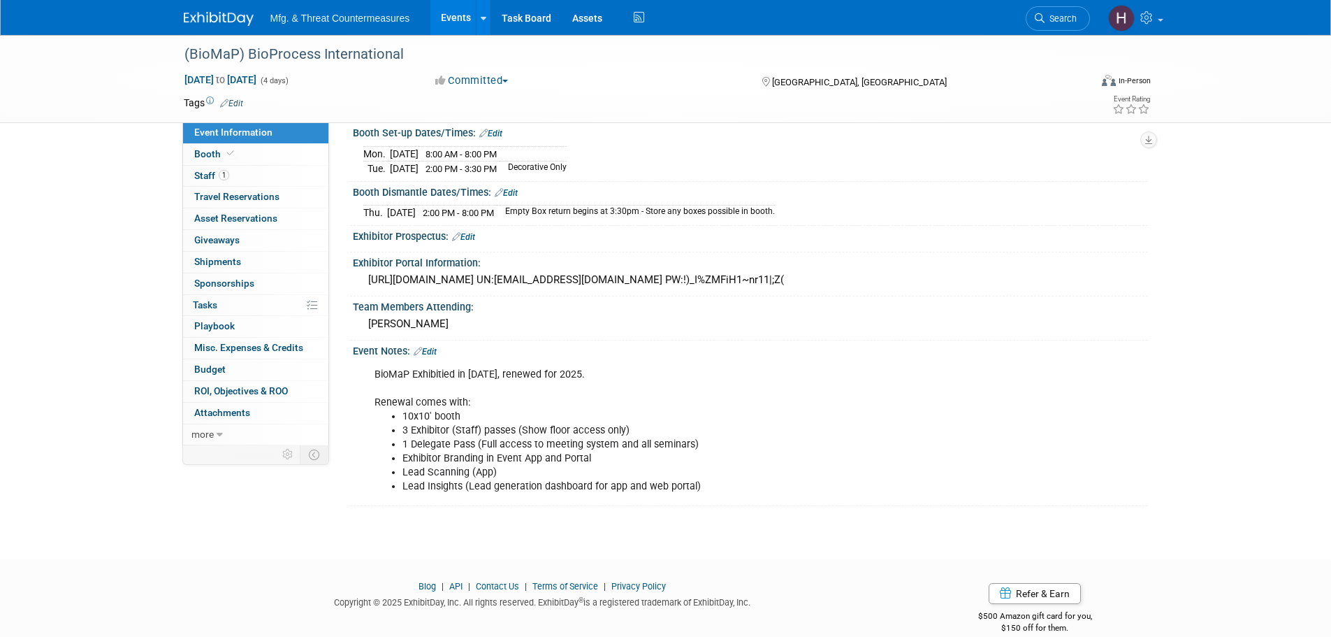
scroll to position [247, 0]
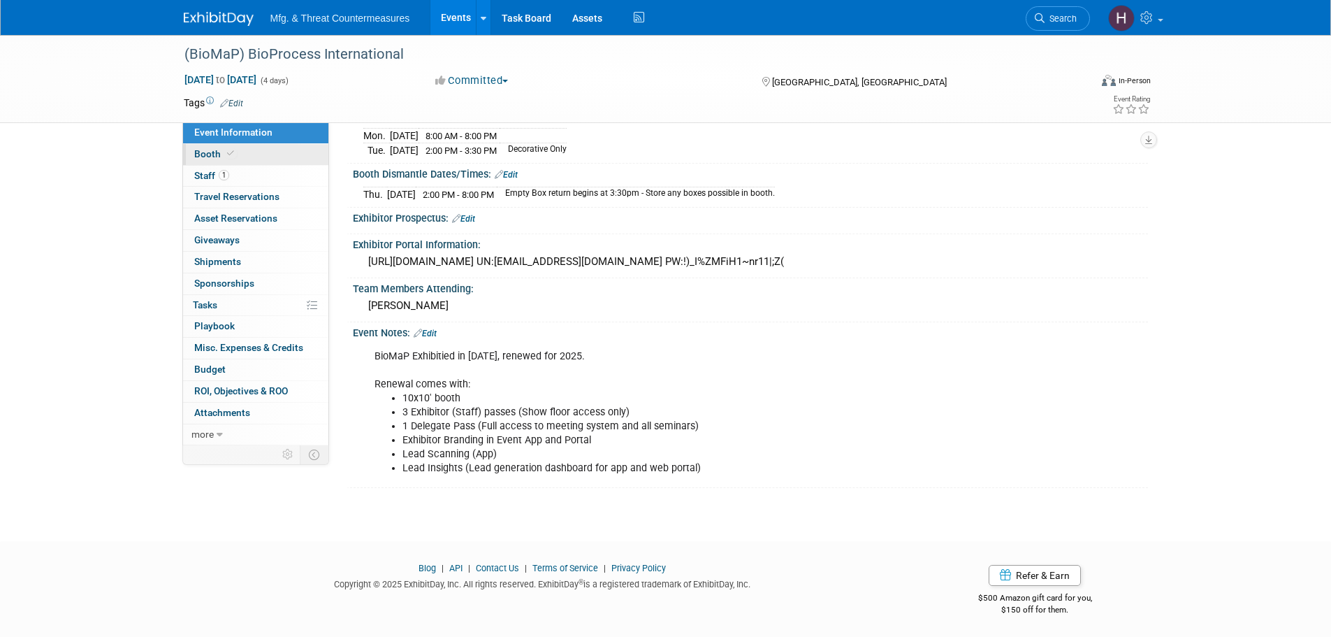
click at [197, 154] on span "Booth" at bounding box center [215, 153] width 43 height 11
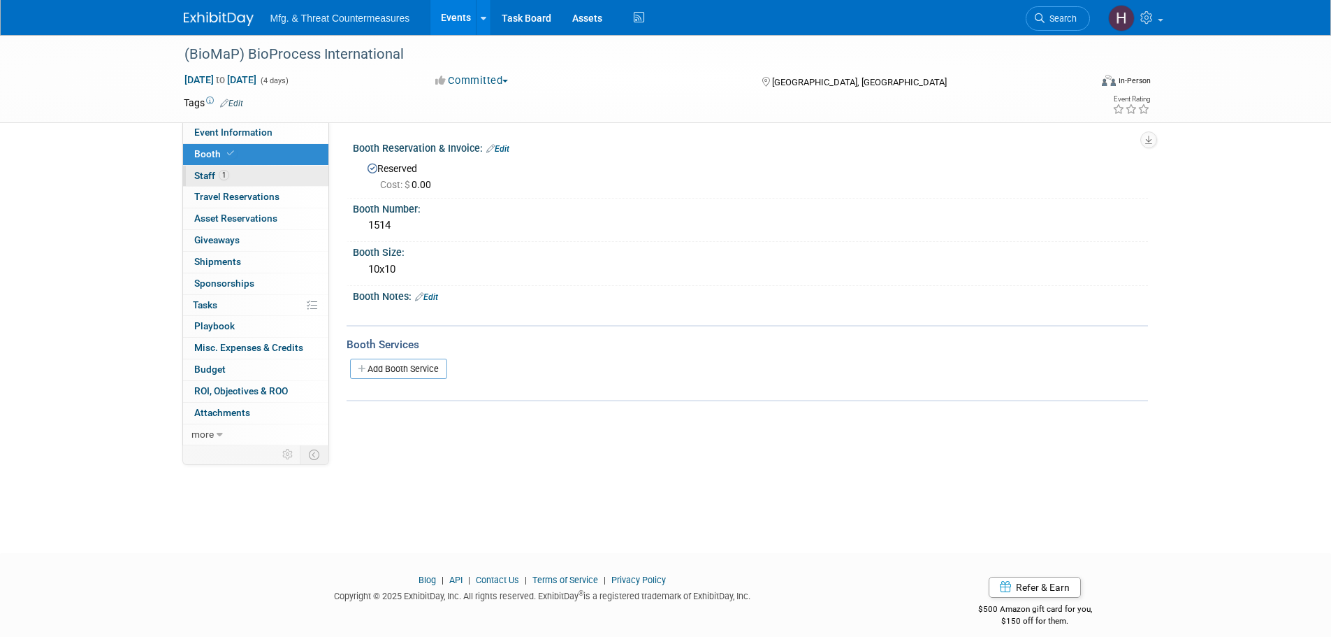
click at [243, 175] on link "1 Staff 1" at bounding box center [255, 176] width 145 height 21
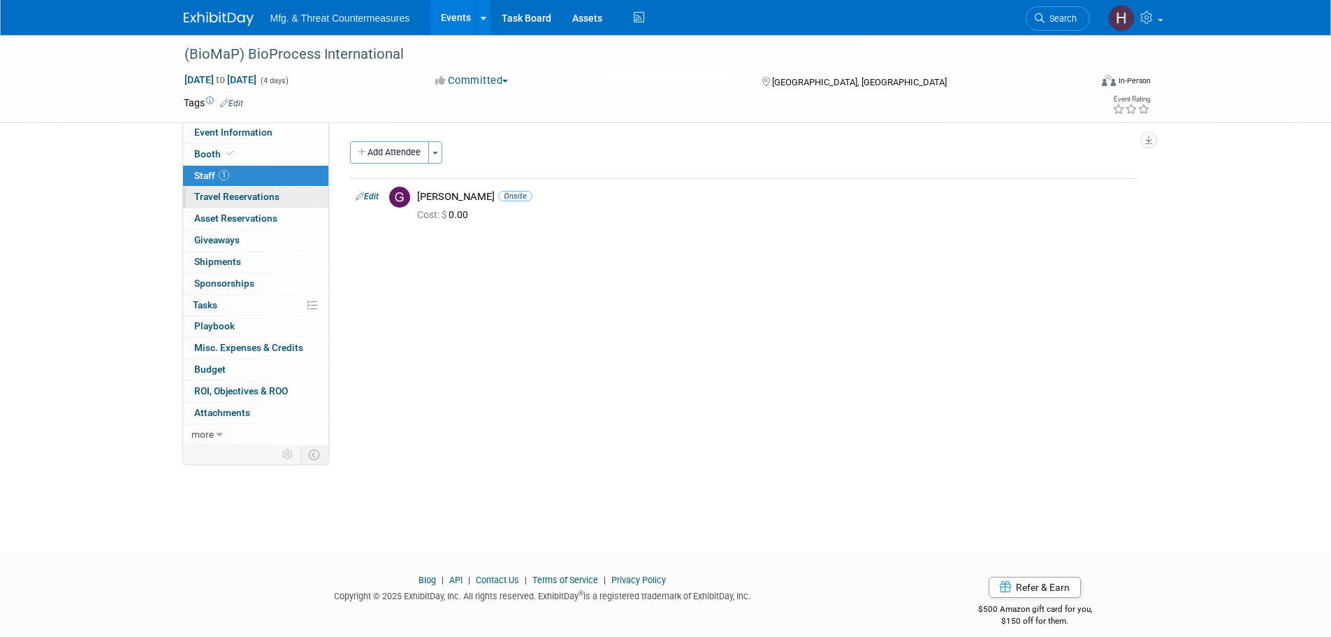
click at [263, 201] on span "Travel Reservations 0" at bounding box center [236, 196] width 85 height 11
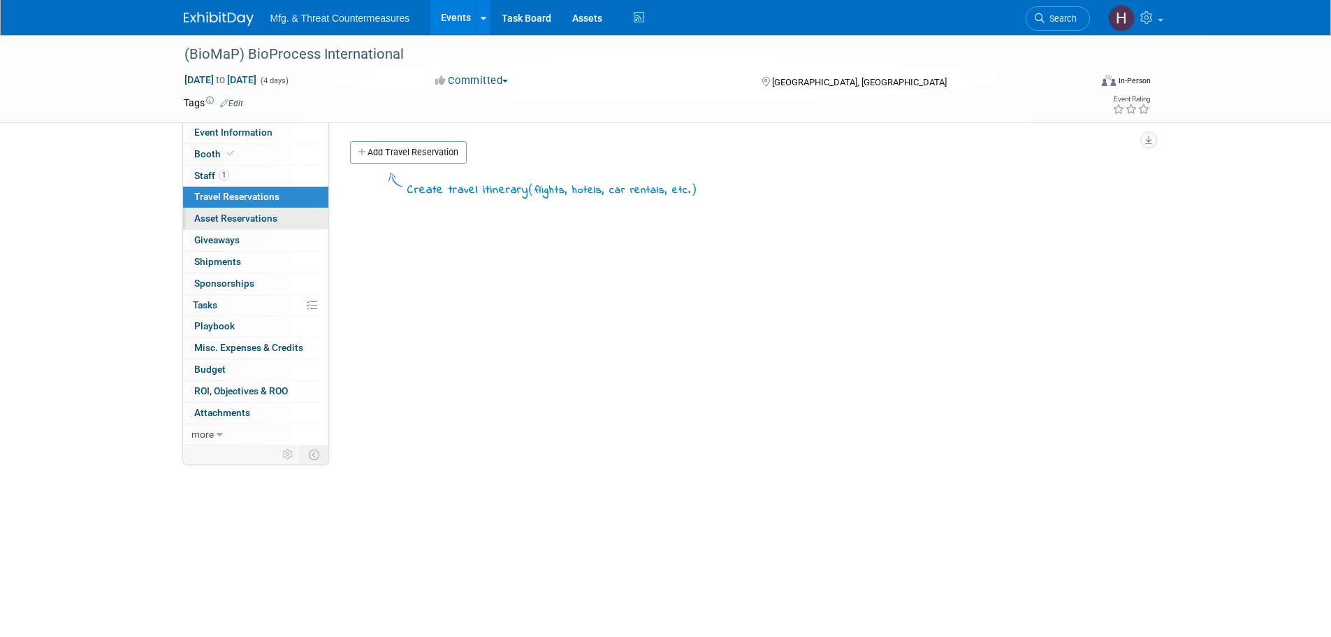
click at [275, 221] on span "Asset Reservations 0" at bounding box center [235, 217] width 83 height 11
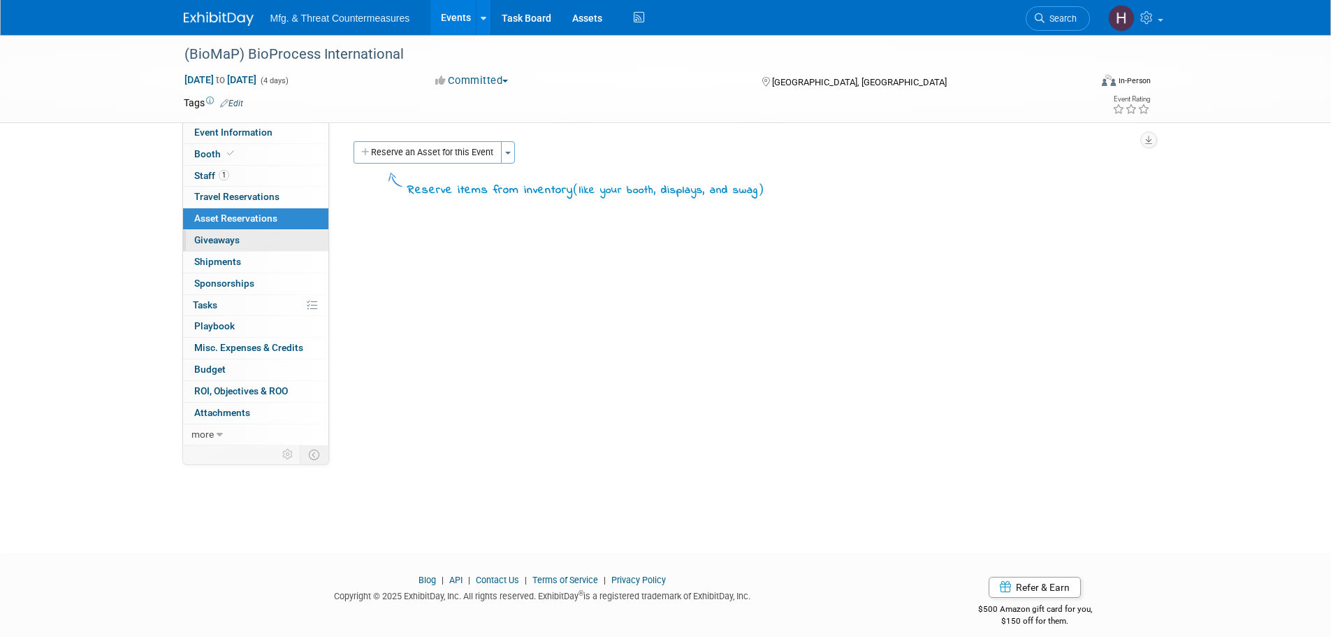
click at [265, 241] on link "0 Giveaways 0" at bounding box center [255, 240] width 145 height 21
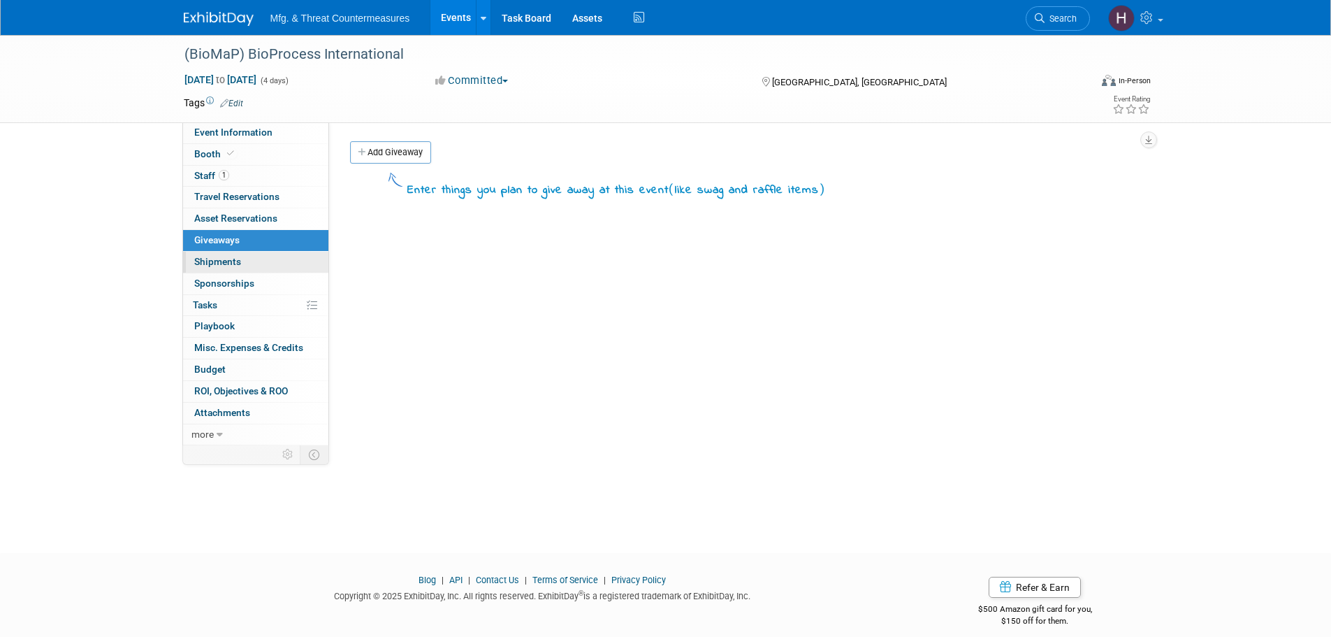
click at [255, 261] on link "0 Shipments 0" at bounding box center [255, 262] width 145 height 21
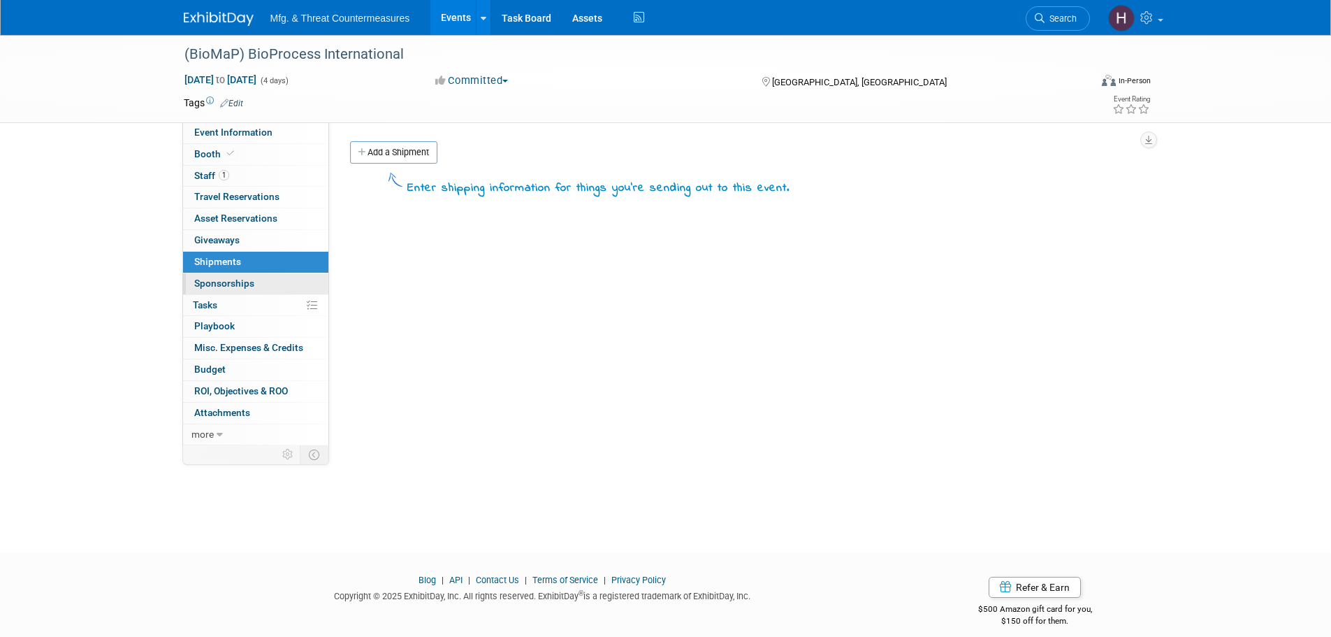
click at [246, 281] on span "Sponsorships 0" at bounding box center [224, 282] width 60 height 11
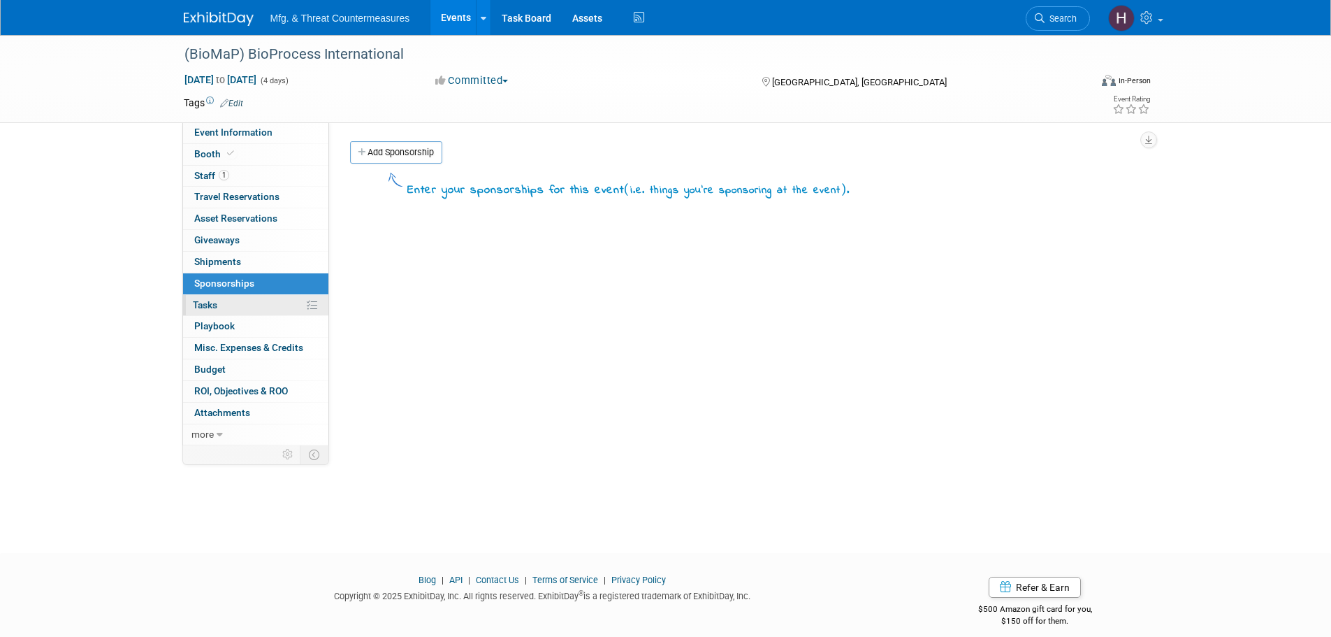
click at [245, 295] on link "0% Tasks 0%" at bounding box center [255, 305] width 145 height 21
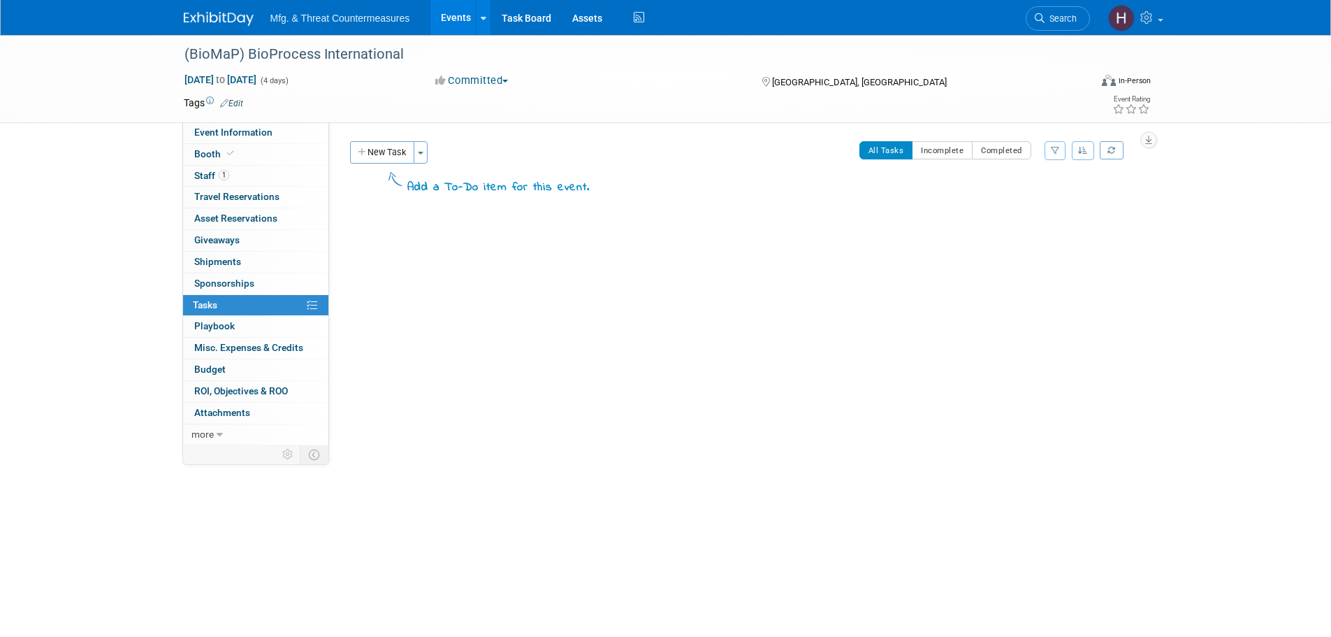
click at [240, 314] on link "0% Tasks 0%" at bounding box center [255, 305] width 145 height 21
click at [254, 326] on link "0 Playbook 0" at bounding box center [255, 326] width 145 height 21
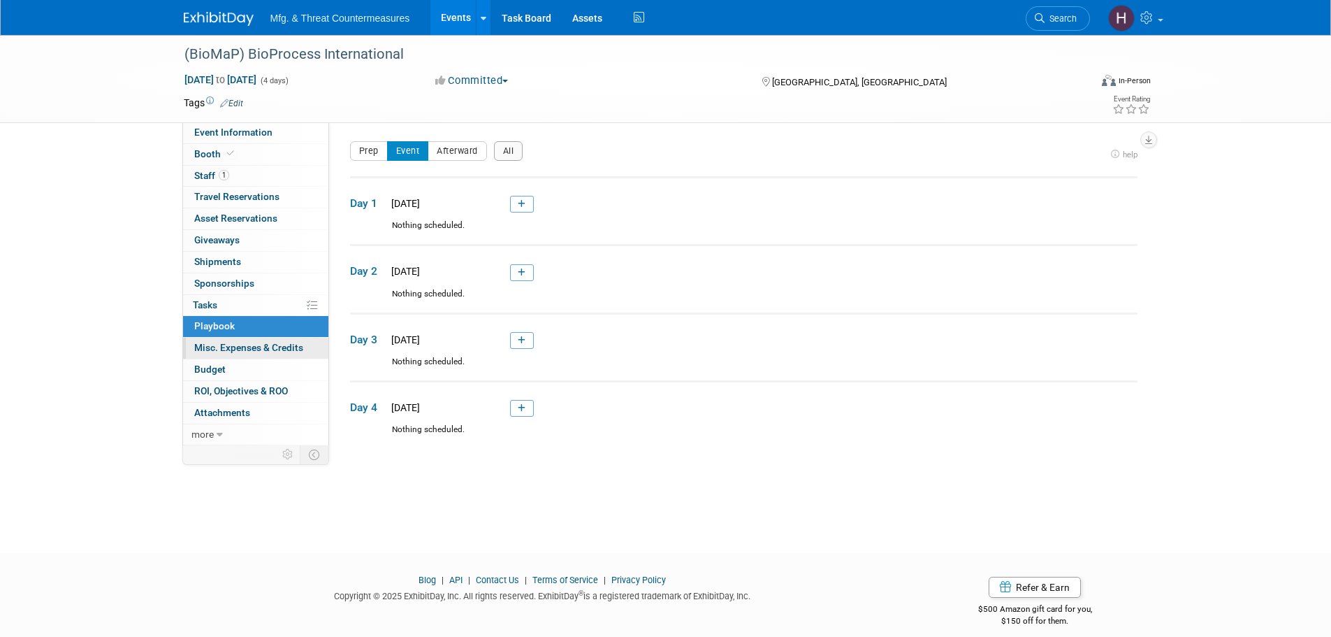
click at [250, 347] on span "Misc. Expenses & Credits 0" at bounding box center [248, 347] width 109 height 11
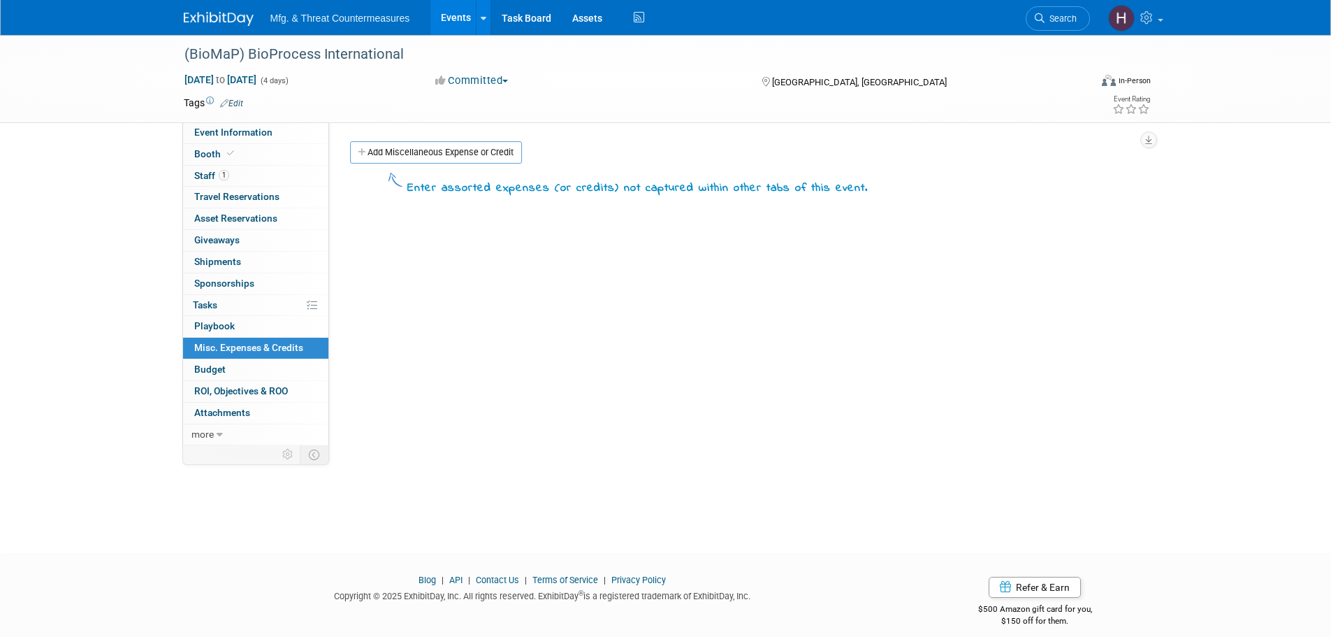
click at [238, 368] on link "Budget" at bounding box center [255, 369] width 145 height 21
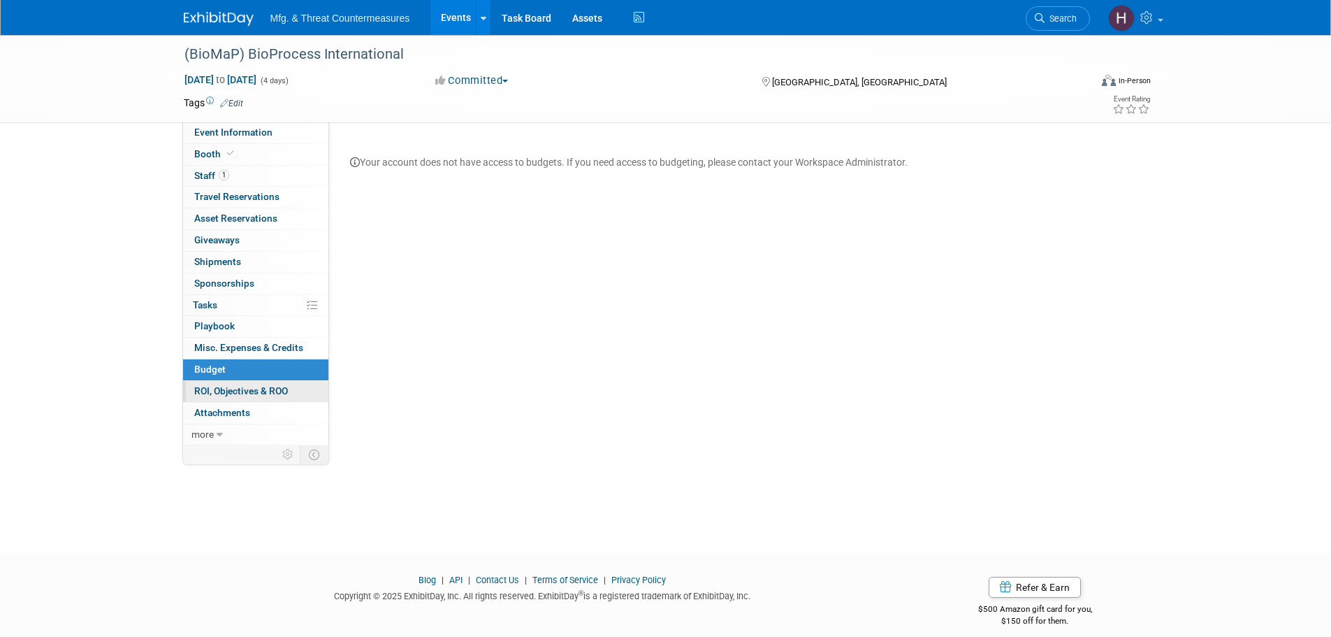
click at [244, 390] on span "ROI, Objectives & ROO 0" at bounding box center [241, 390] width 94 height 11
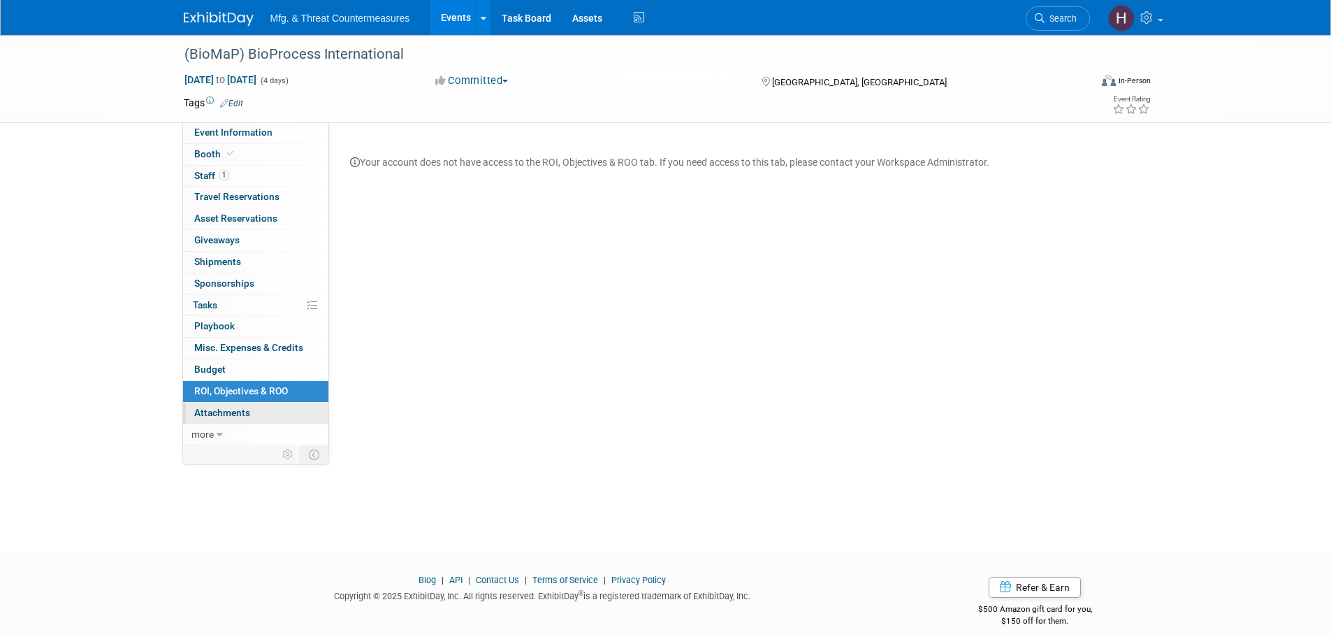
click at [239, 417] on span "Attachments 0" at bounding box center [222, 412] width 56 height 11
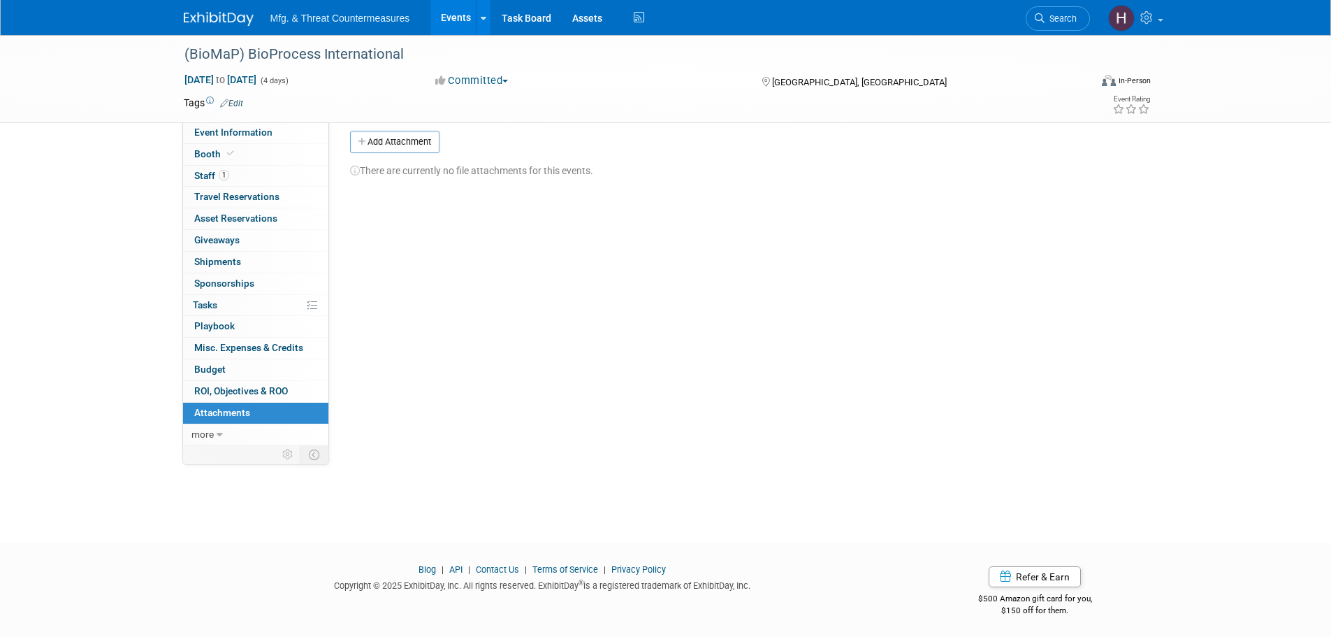
scroll to position [14, 0]
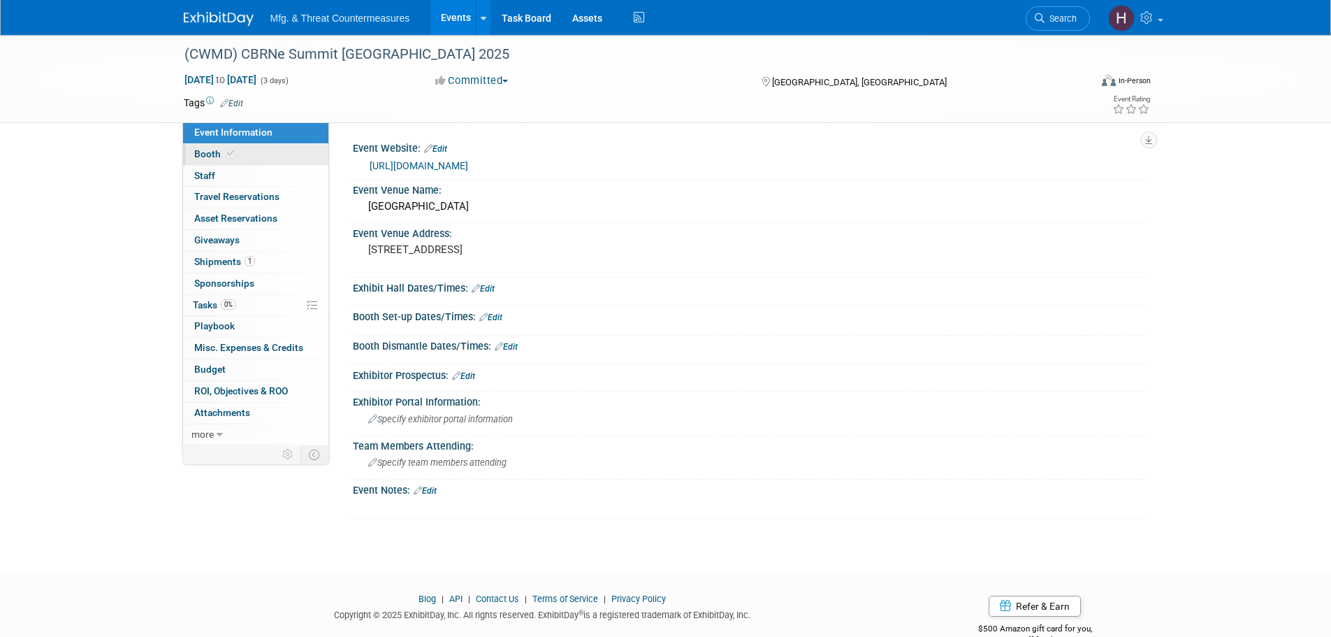
click at [219, 150] on span "Booth" at bounding box center [215, 153] width 43 height 11
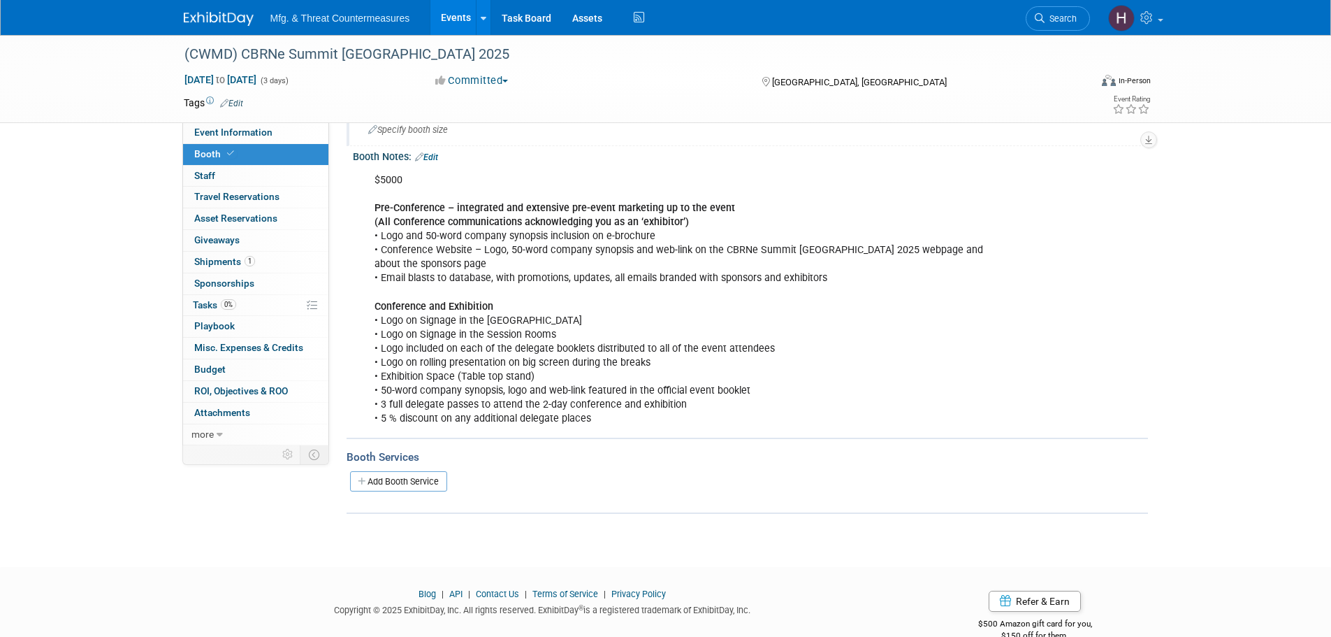
scroll to position [168, 0]
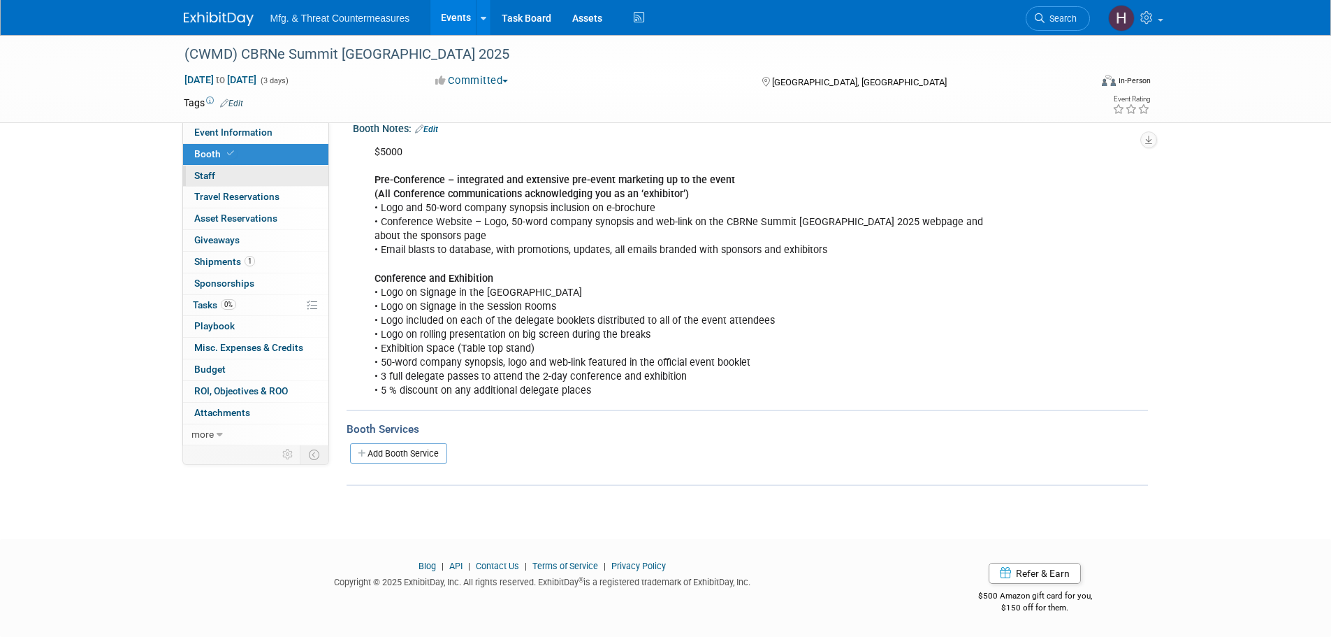
click at [267, 178] on link "0 Staff 0" at bounding box center [255, 176] width 145 height 21
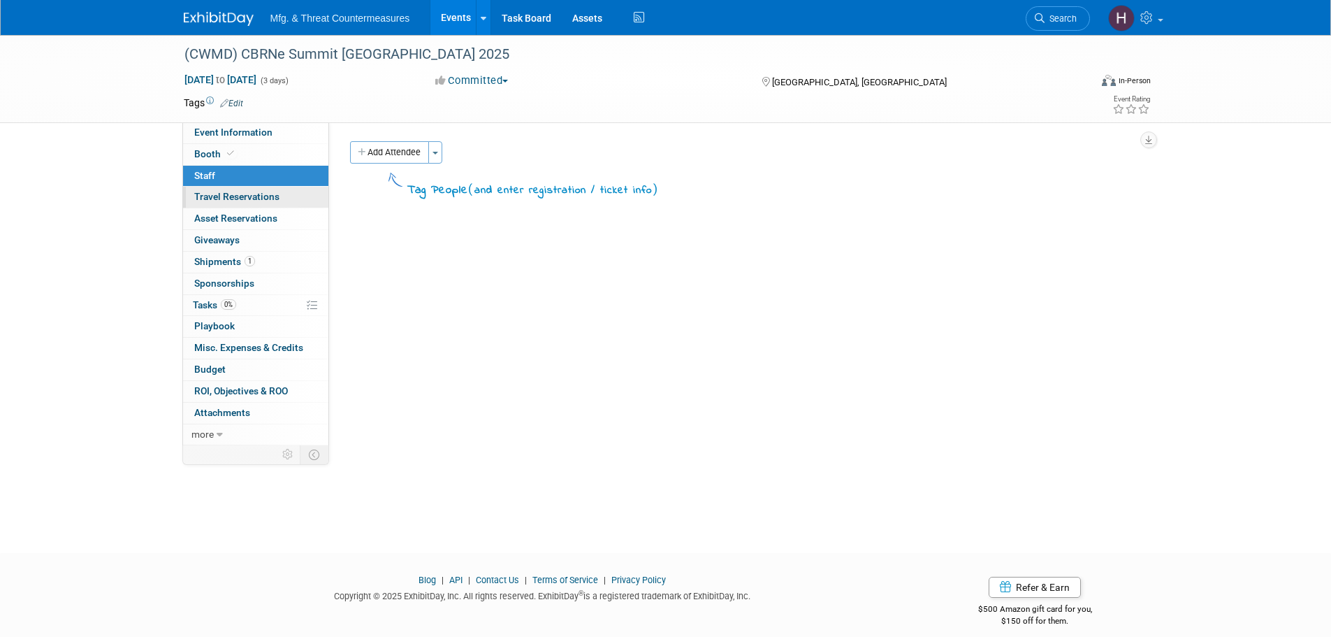
click at [243, 198] on span "Travel Reservations 0" at bounding box center [236, 196] width 85 height 11
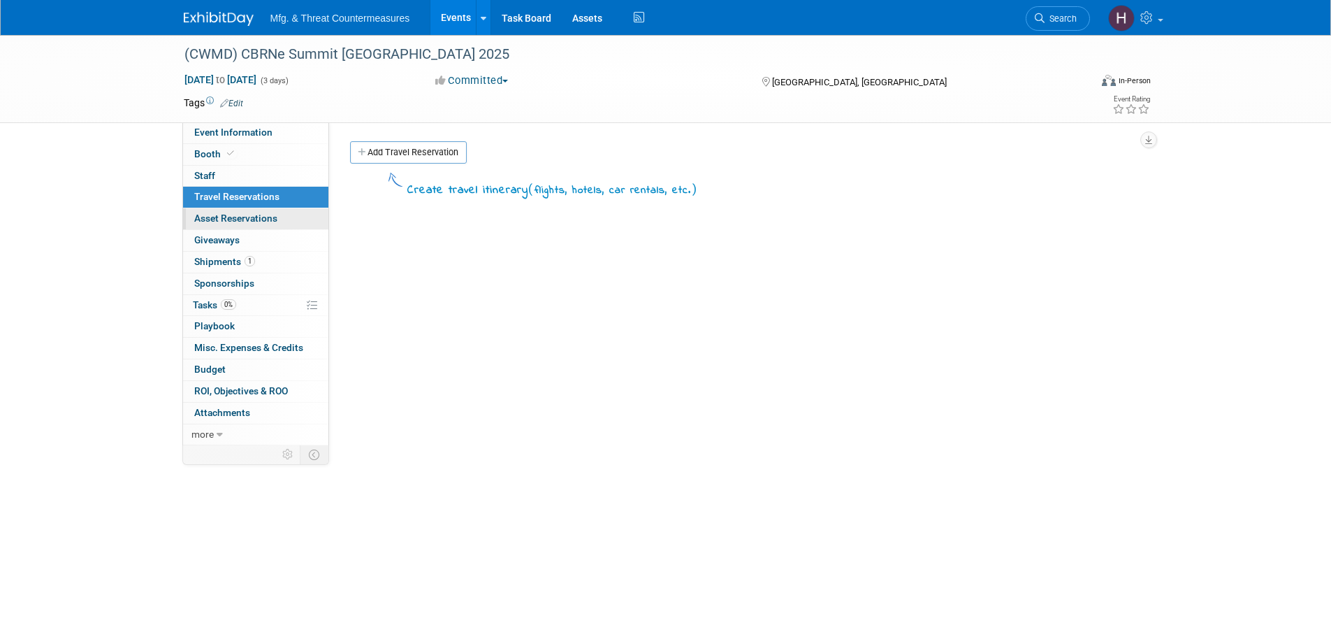
click at [229, 222] on span "Asset Reservations 0" at bounding box center [235, 217] width 83 height 11
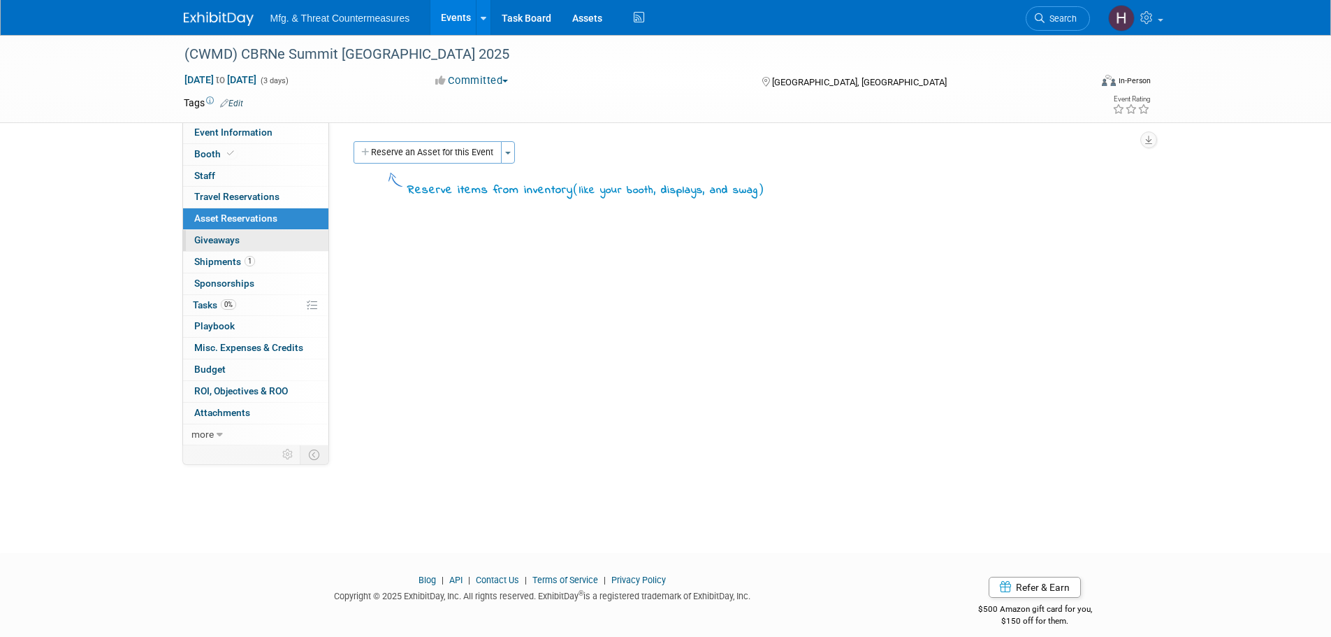
click at [225, 241] on span "Giveaways 0" at bounding box center [216, 239] width 45 height 11
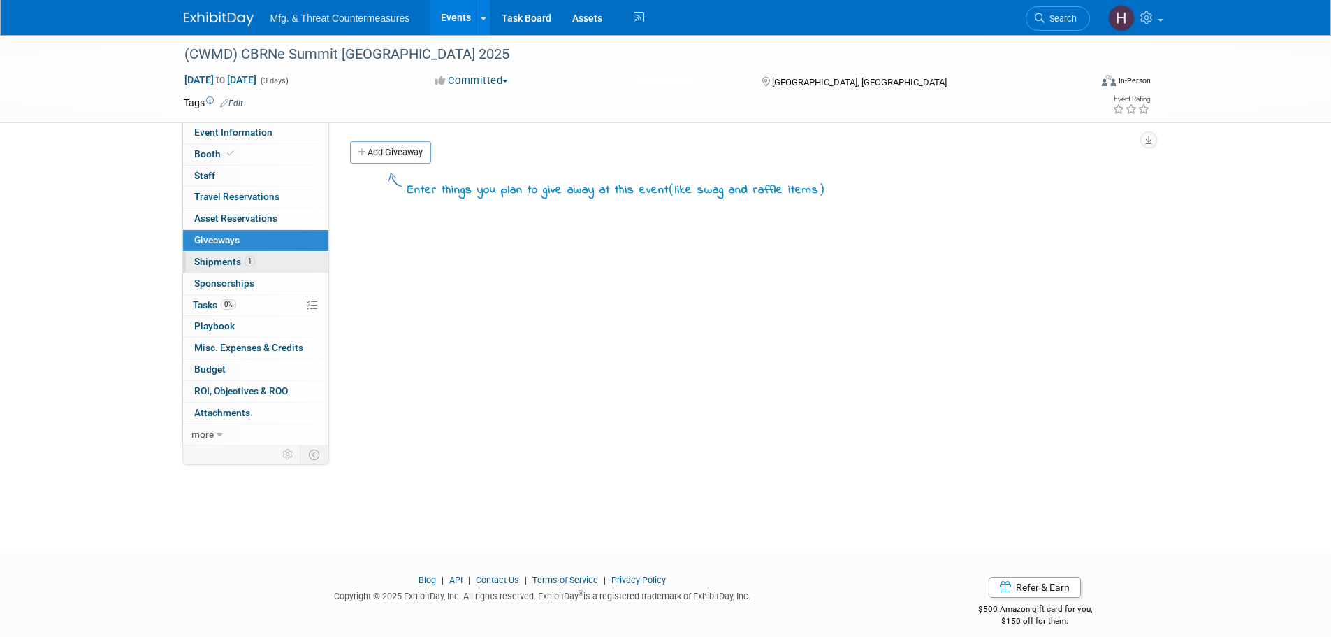
click at [222, 262] on span "Shipments 1" at bounding box center [224, 261] width 61 height 11
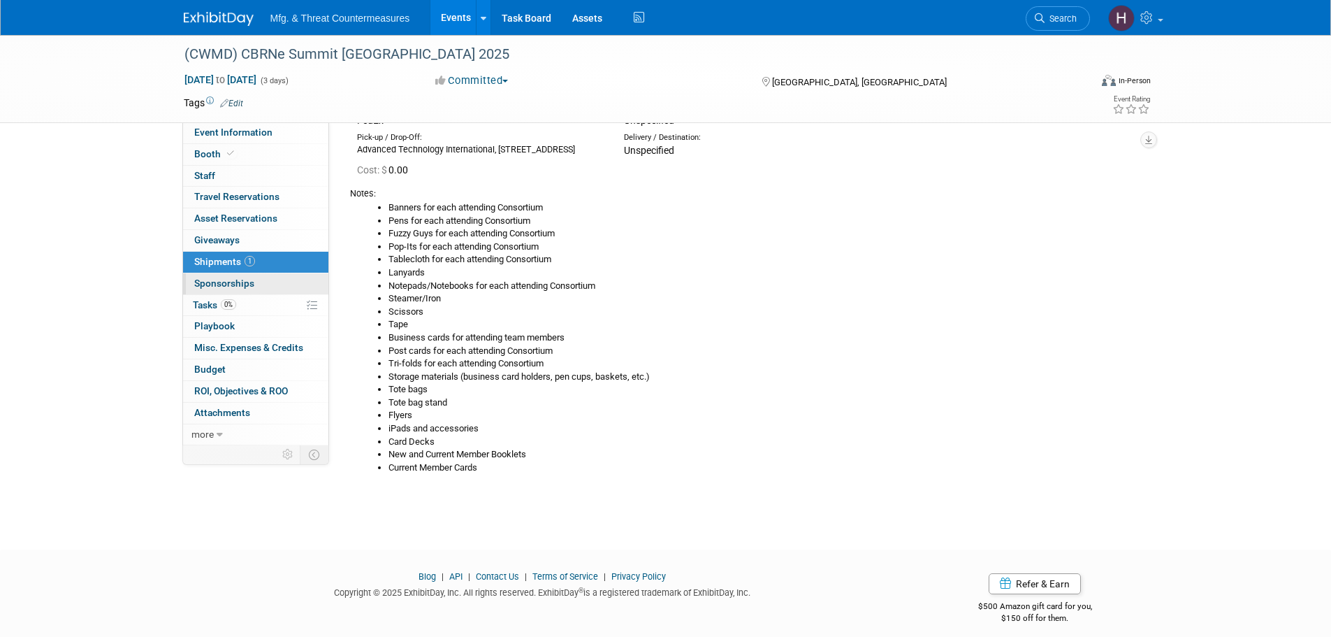
scroll to position [129, 0]
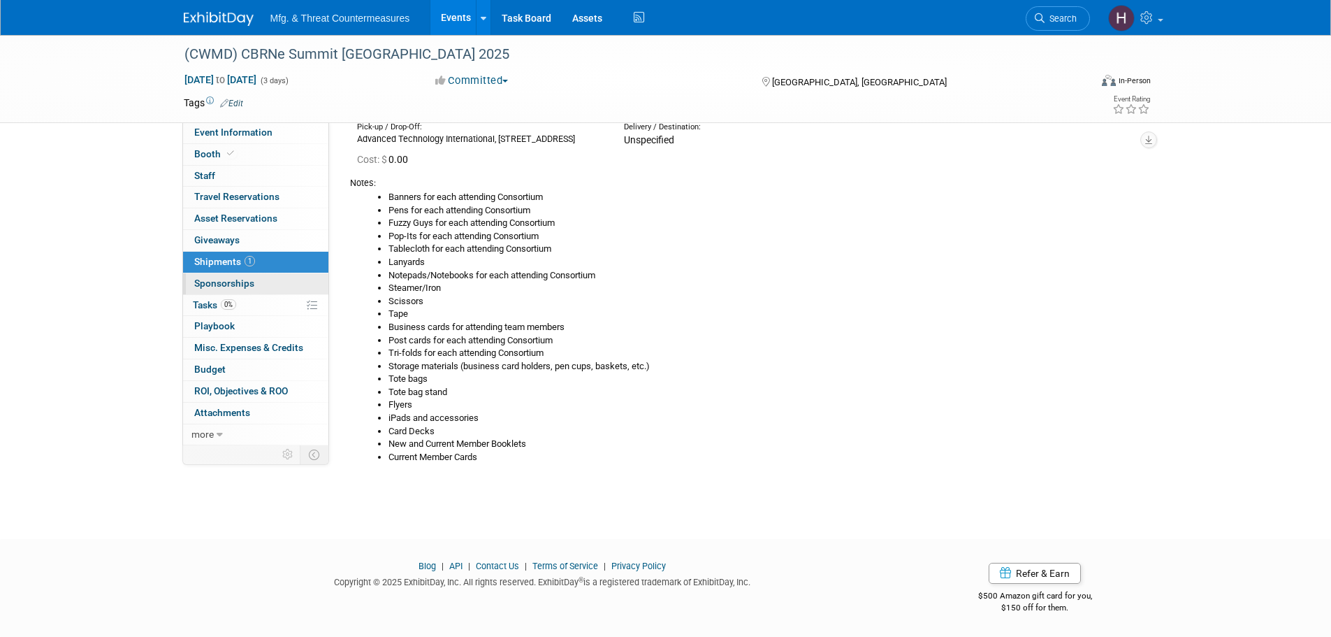
click at [231, 284] on span "Sponsorships 0" at bounding box center [224, 282] width 60 height 11
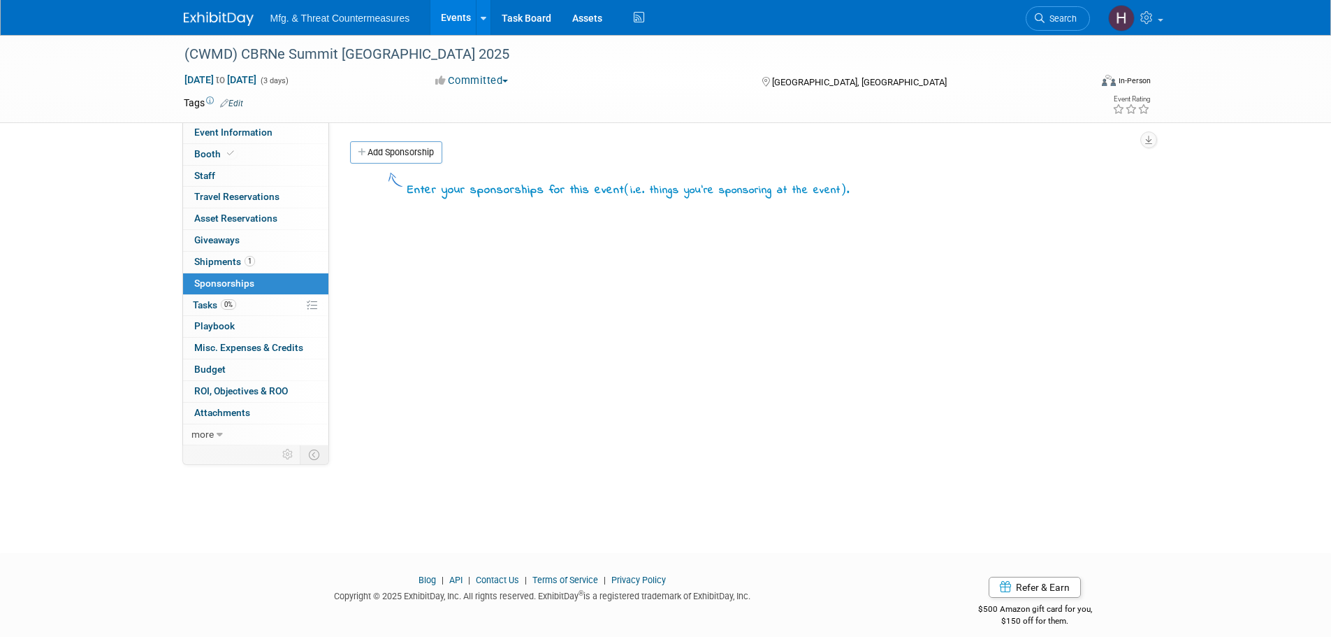
click at [220, 301] on span "Tasks 0%" at bounding box center [214, 304] width 43 height 11
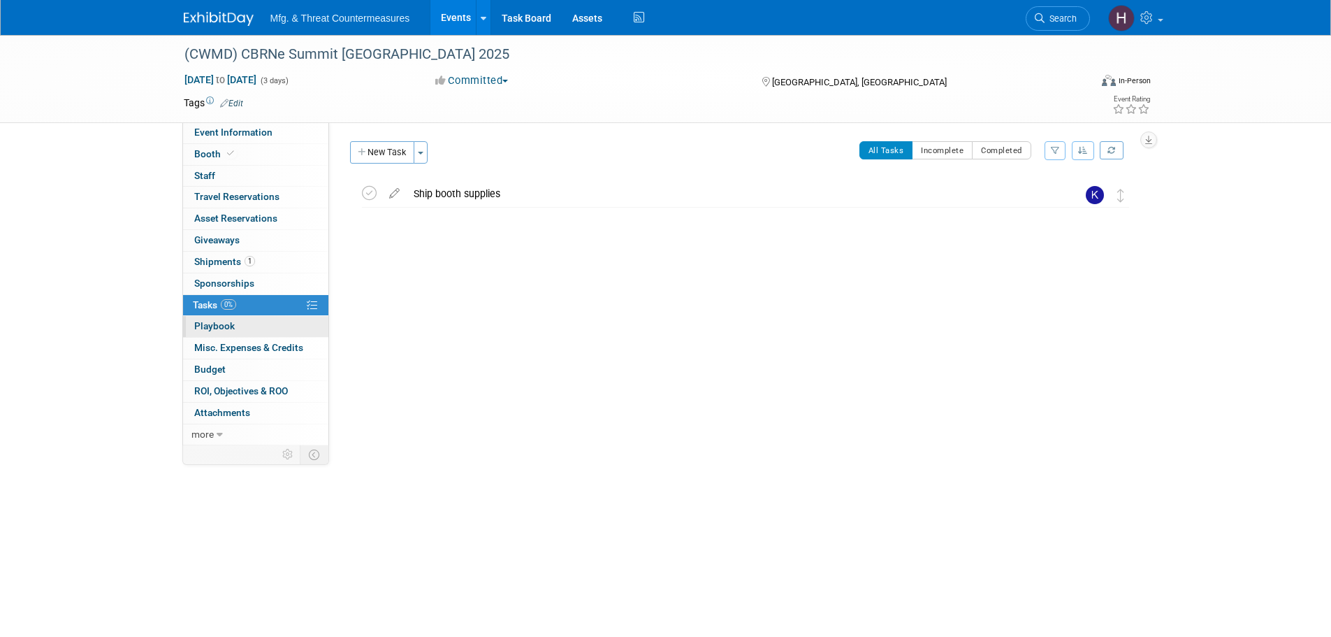
click at [217, 319] on link "0 Playbook 0" at bounding box center [255, 326] width 145 height 21
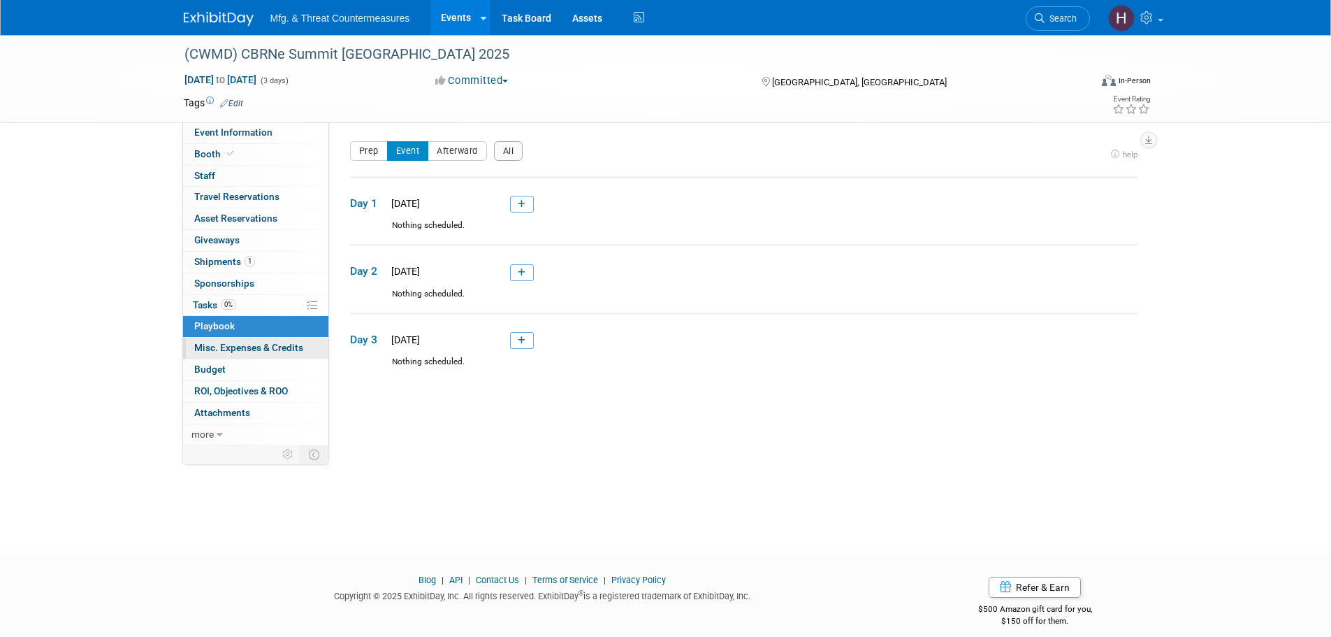
click at [225, 340] on link "0 Misc. Expenses & Credits 0" at bounding box center [255, 348] width 145 height 21
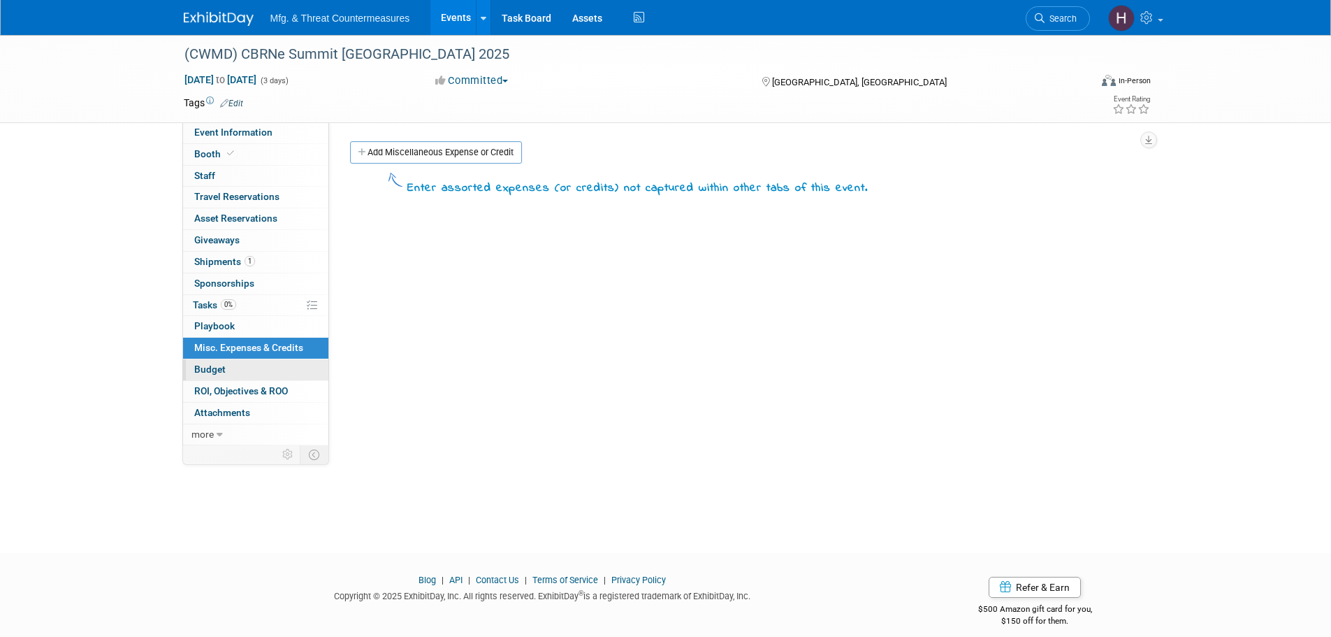
click at [220, 372] on span "Budget" at bounding box center [209, 368] width 31 height 11
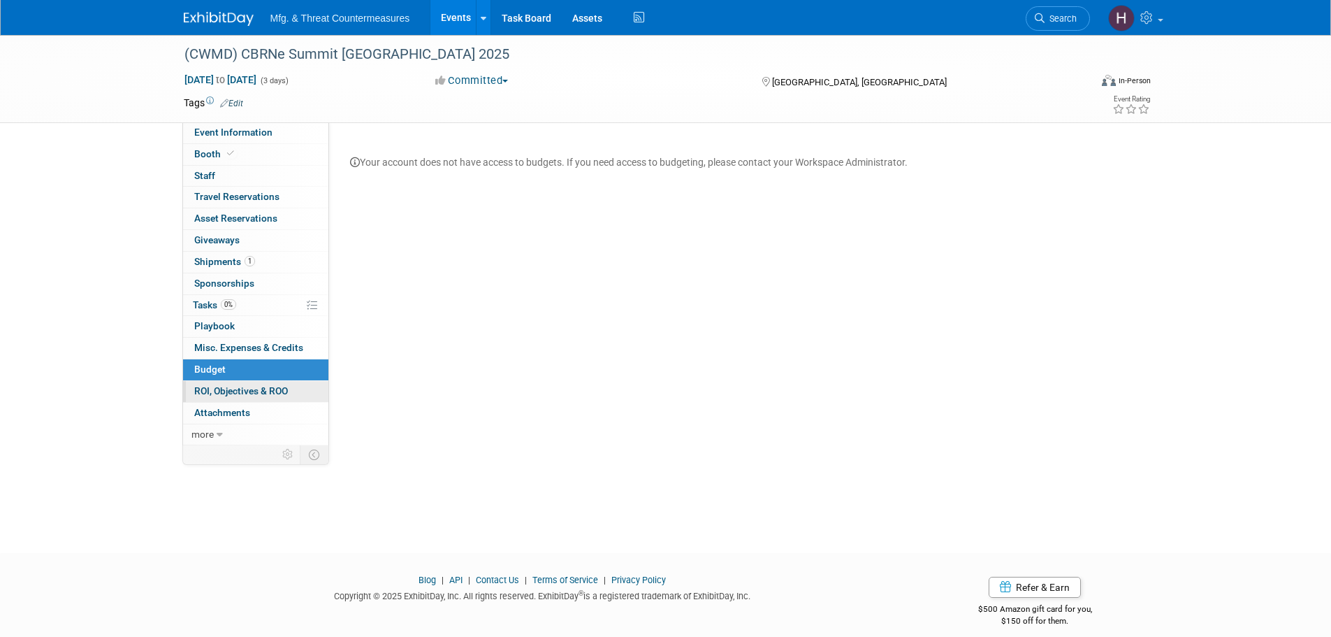
click at [225, 389] on span "ROI, Objectives & ROO 0" at bounding box center [241, 390] width 94 height 11
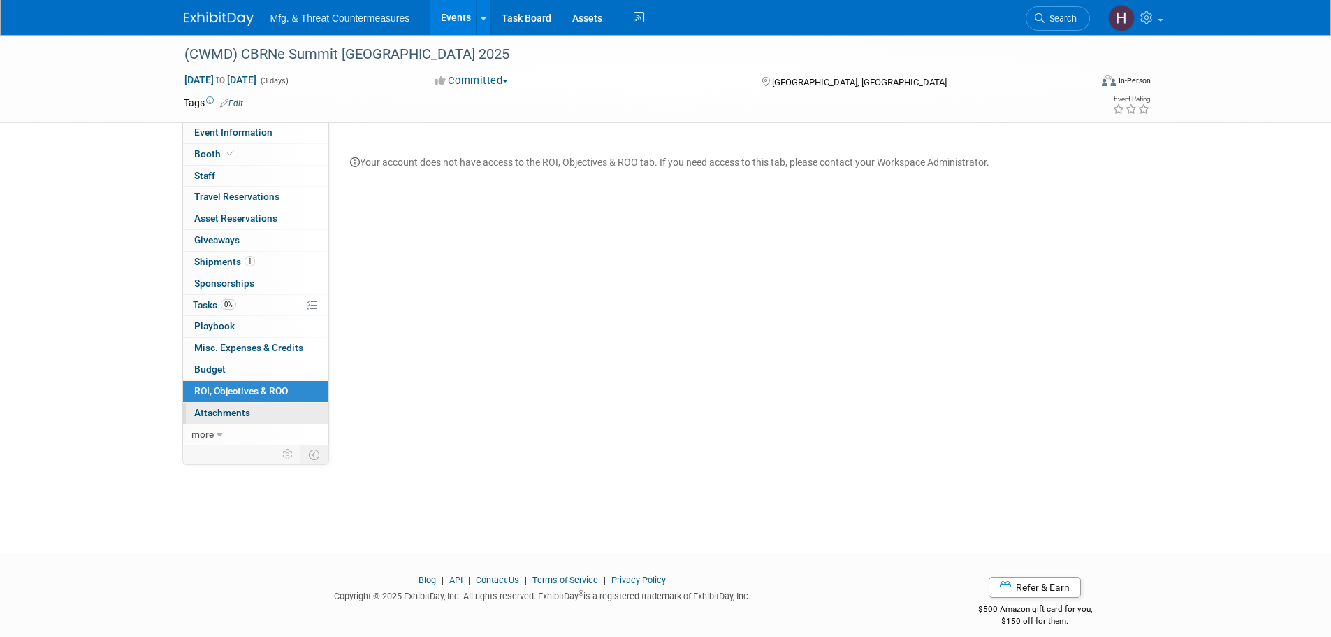
click at [231, 417] on span "Attachments 0" at bounding box center [222, 412] width 56 height 11
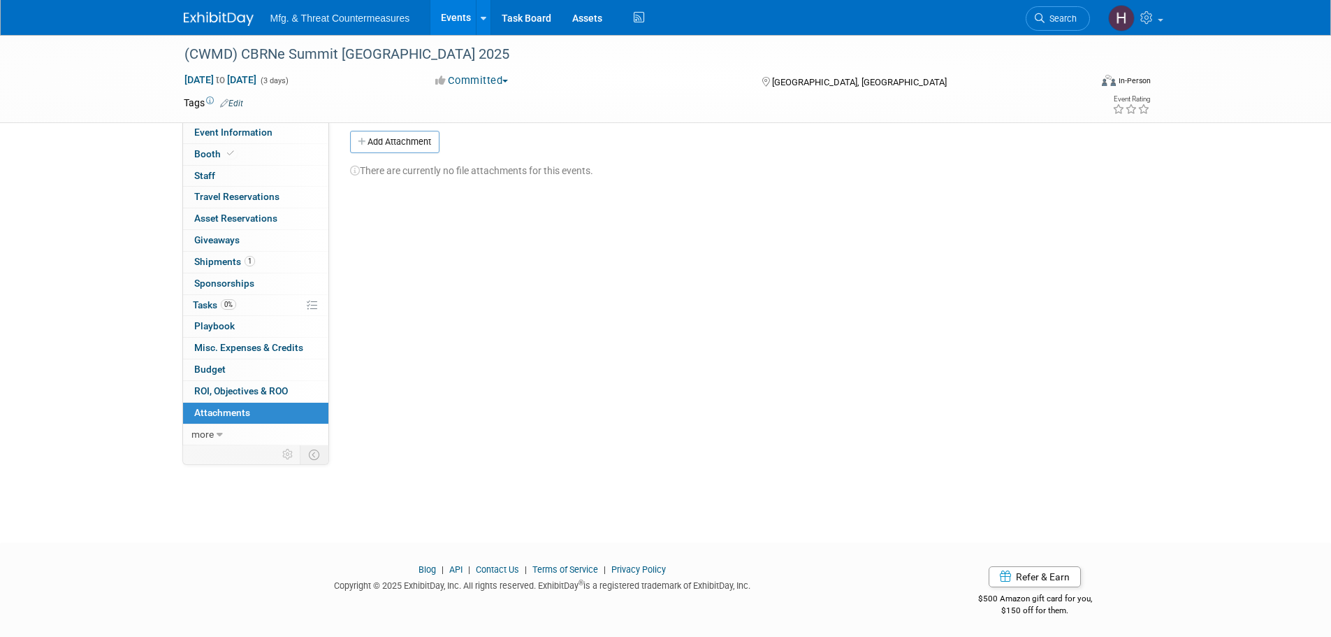
scroll to position [14, 0]
